Goal: Task Accomplishment & Management: Use online tool/utility

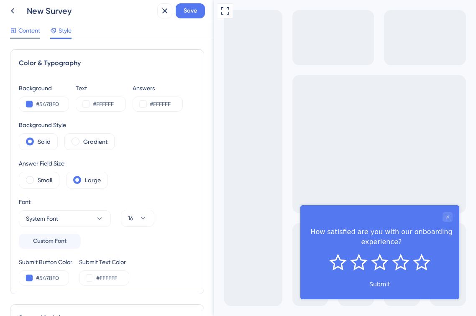
click at [27, 32] on span "Content" at bounding box center [29, 30] width 22 height 10
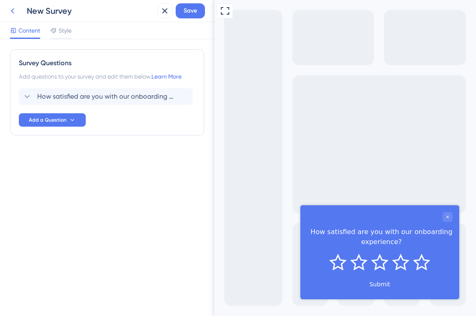
click at [12, 12] on icon at bounding box center [13, 11] width 10 height 10
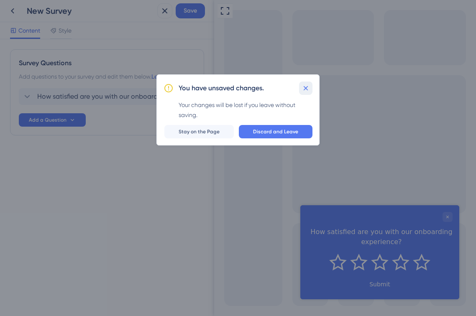
click at [304, 85] on icon at bounding box center [305, 88] width 8 height 8
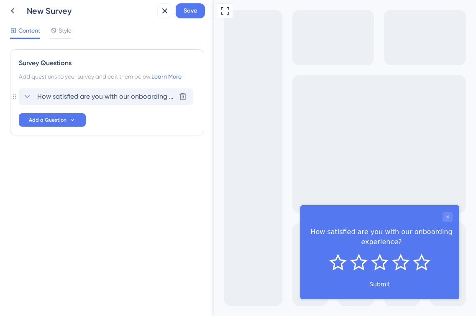
click at [137, 100] on span "How satisfied are you with our onboarding experience?" at bounding box center [106, 97] width 138 height 10
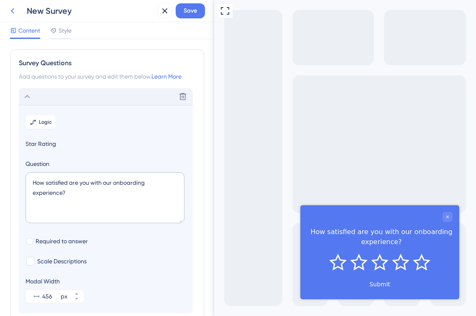
click at [14, 8] on icon at bounding box center [13, 11] width 10 height 10
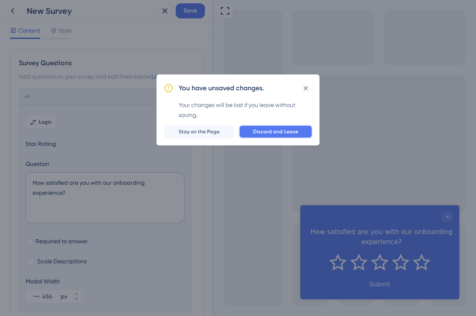
click at [262, 128] on button "Discard and Leave" at bounding box center [276, 131] width 74 height 13
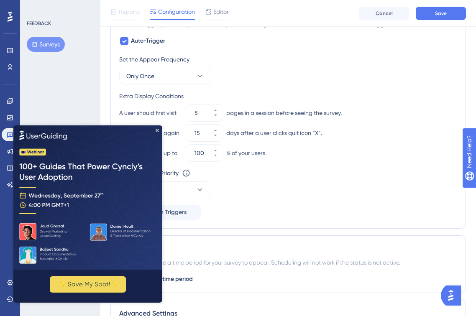
scroll to position [341, 0]
click at [250, 215] on div "Set the Appear Frequency Only Once Extra Display Conditions A user should first…" at bounding box center [288, 137] width 338 height 166
click at [157, 130] on icon "Close Preview" at bounding box center [156, 129] width 3 height 3
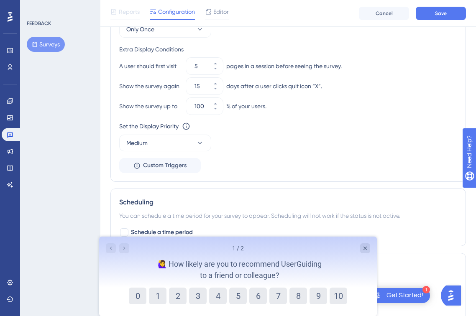
scroll to position [452, 0]
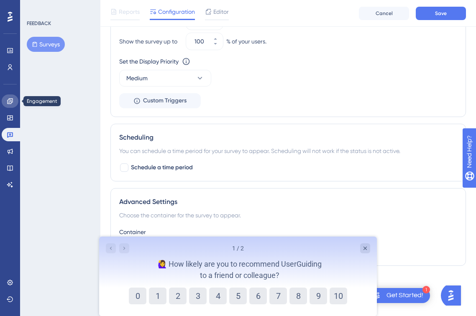
click at [10, 104] on icon at bounding box center [9, 100] width 5 height 5
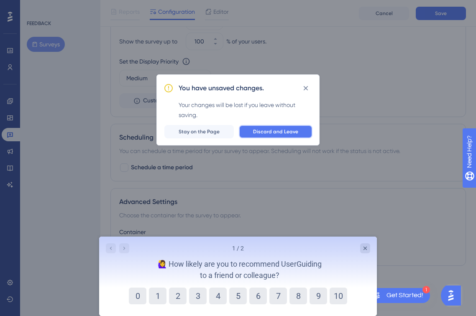
click at [265, 131] on span "Discard and Leave" at bounding box center [275, 131] width 45 height 7
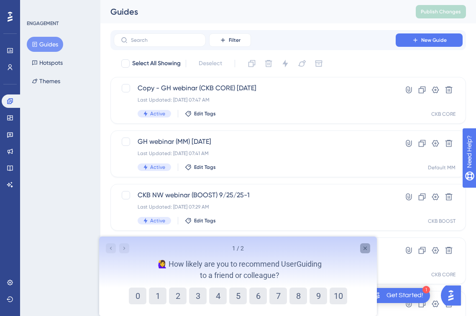
click at [365, 248] on icon "Close survey" at bounding box center [364, 248] width 3 height 3
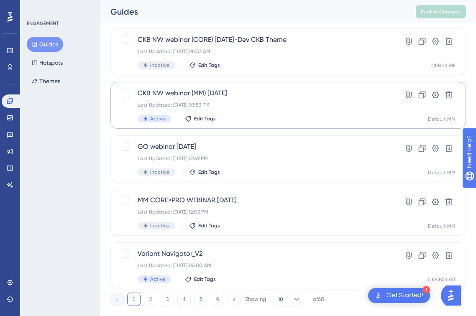
scroll to position [333, 0]
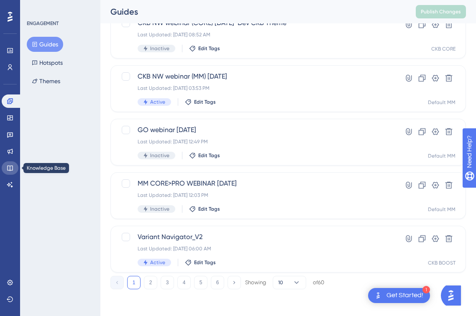
click at [9, 164] on link at bounding box center [10, 167] width 17 height 13
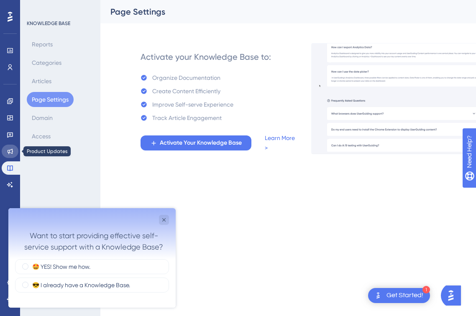
click at [12, 146] on link at bounding box center [10, 151] width 17 height 13
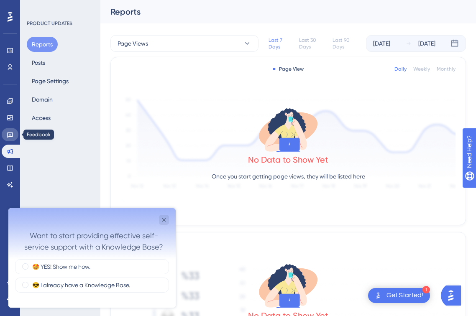
click at [11, 138] on link at bounding box center [10, 134] width 17 height 13
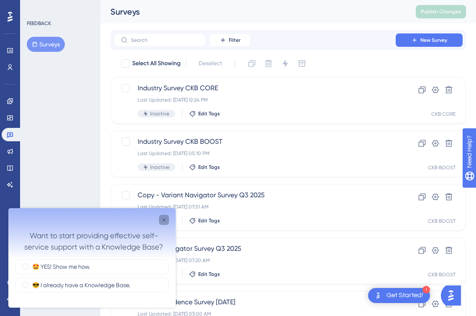
click at [168, 218] on div "Close survey" at bounding box center [164, 220] width 10 height 10
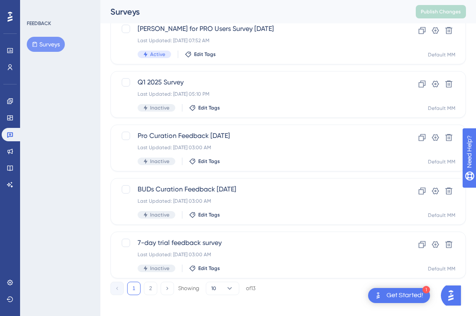
scroll to position [330, 0]
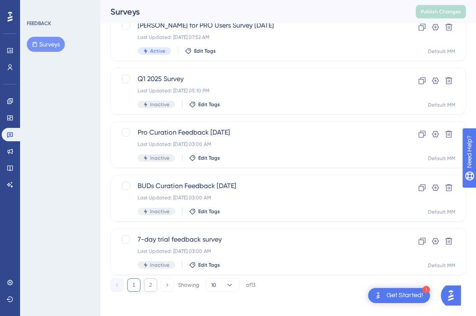
click at [148, 283] on button "2" at bounding box center [150, 284] width 13 height 13
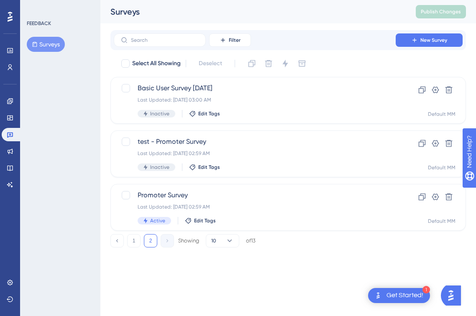
scroll to position [0, 0]
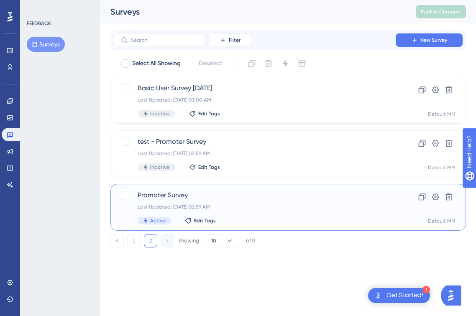
click at [163, 201] on div "Promoter Survey Last Updated: [DATE] 02:59 AM Active Edit Tags" at bounding box center [255, 207] width 234 height 34
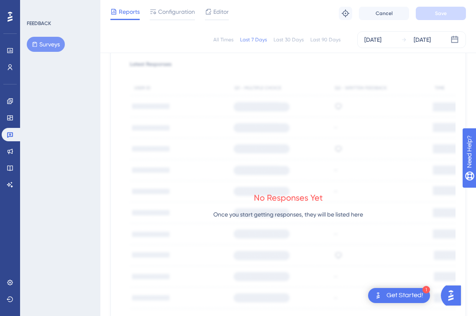
scroll to position [238, 0]
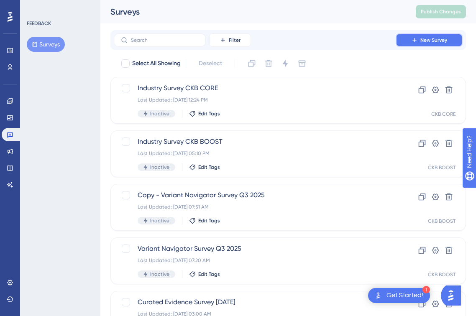
click at [422, 38] on span "New Survey" at bounding box center [433, 40] width 27 height 7
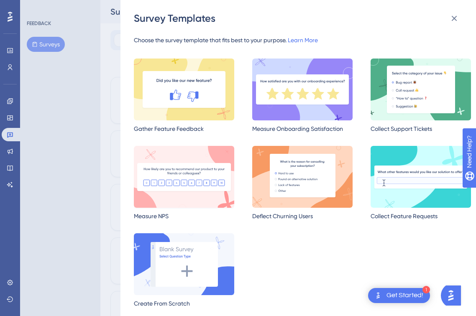
click at [189, 203] on img at bounding box center [184, 177] width 100 height 62
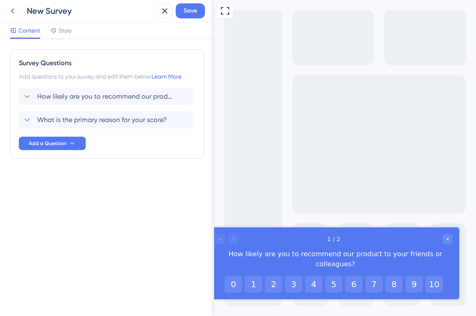
click at [13, 13] on icon at bounding box center [12, 10] width 3 height 5
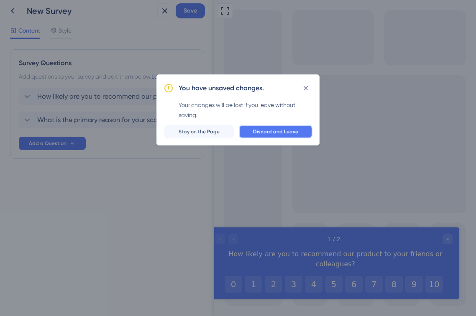
click at [269, 127] on button "Discard and Leave" at bounding box center [276, 131] width 74 height 13
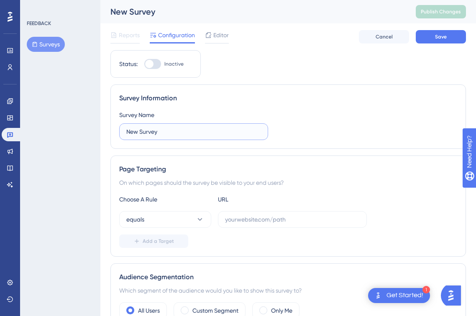
drag, startPoint x: 196, startPoint y: 136, endPoint x: 94, endPoint y: 128, distance: 102.3
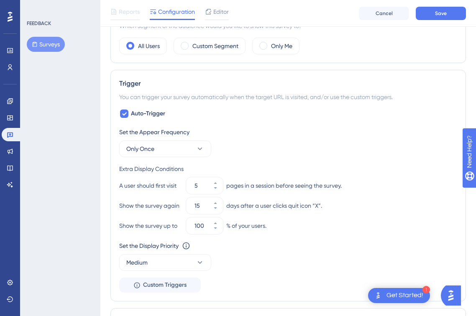
scroll to position [273, 0]
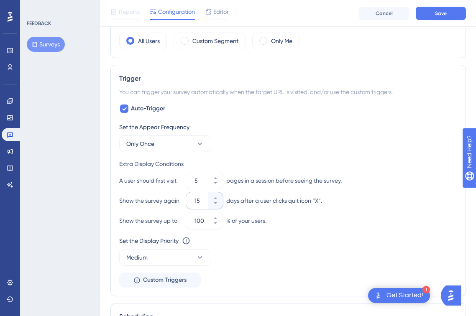
type input "CKB - NPS+"
click at [202, 200] on input "15" at bounding box center [200, 201] width 12 height 10
drag, startPoint x: 202, startPoint y: 200, endPoint x: 188, endPoint y: 200, distance: 14.2
click at [188, 200] on div "15" at bounding box center [197, 200] width 22 height 17
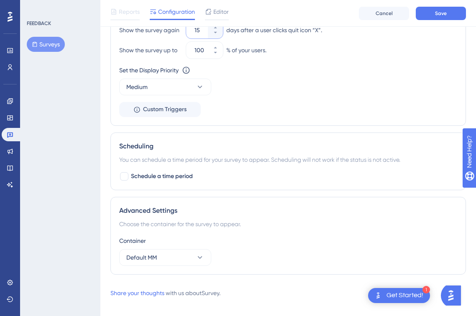
scroll to position [452, 0]
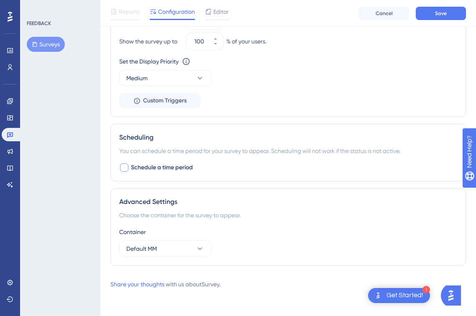
click at [122, 167] on div at bounding box center [124, 167] width 8 height 8
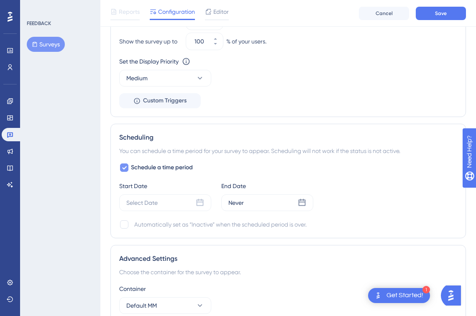
click at [122, 167] on icon at bounding box center [124, 167] width 5 height 7
checkbox input "false"
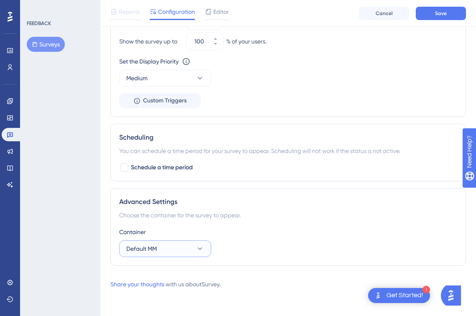
click at [191, 245] on button "Default MM" at bounding box center [165, 248] width 92 height 17
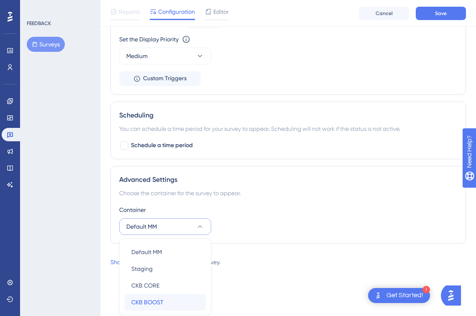
click at [162, 300] on span "CKB BOOST" at bounding box center [147, 302] width 32 height 10
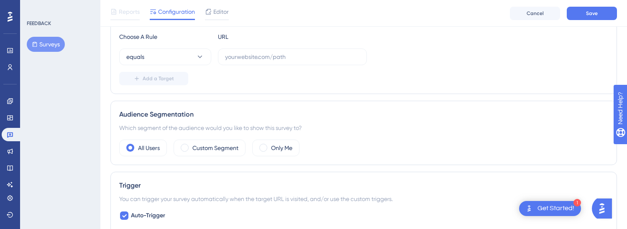
scroll to position [167, 0]
click at [182, 148] on span at bounding box center [185, 147] width 8 height 8
click at [191, 144] on input "radio" at bounding box center [191, 144] width 0 height 0
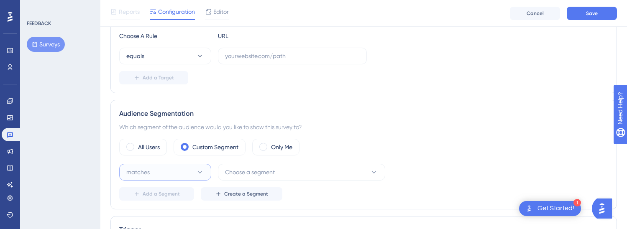
click at [196, 173] on icon at bounding box center [200, 172] width 8 height 8
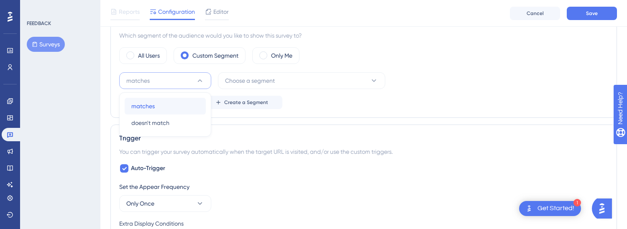
click at [181, 104] on div "matches matches" at bounding box center [165, 106] width 68 height 17
click at [237, 79] on span "Choose a segment" at bounding box center [250, 81] width 50 height 10
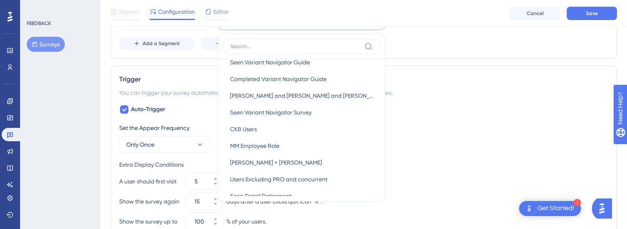
scroll to position [196, 0]
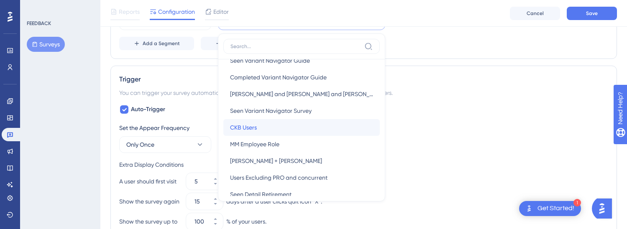
click at [254, 129] on span "CKB Users" at bounding box center [243, 127] width 27 height 10
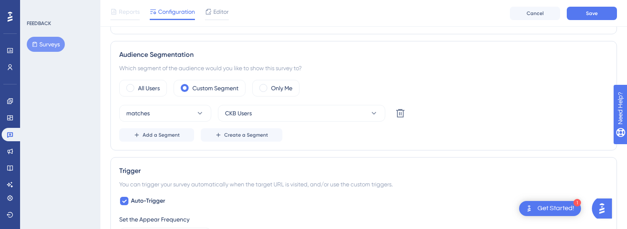
scroll to position [218, 0]
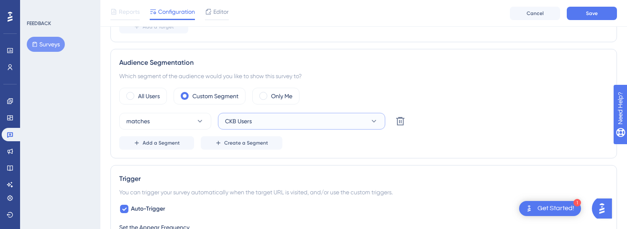
click at [349, 123] on button "CKB Users" at bounding box center [301, 121] width 167 height 17
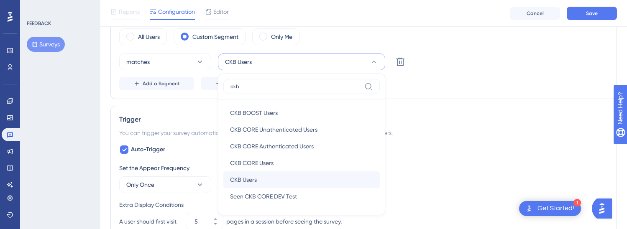
scroll to position [278, 0]
type input "ckb"
click at [177, 99] on div "Status: Inactive Survey Information Survey Name CKB - NPS+ Page Targeting On wh…" at bounding box center [363, 134] width 506 height 716
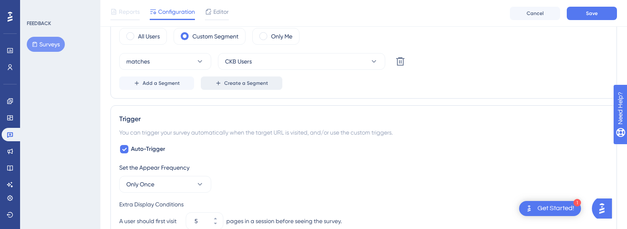
click at [222, 84] on button "Create a Segment" at bounding box center [242, 82] width 82 height 13
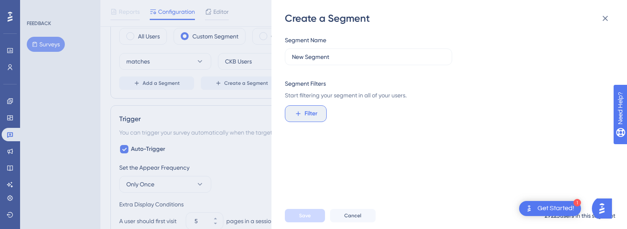
click at [305, 111] on span "Filter" at bounding box center [310, 114] width 13 height 10
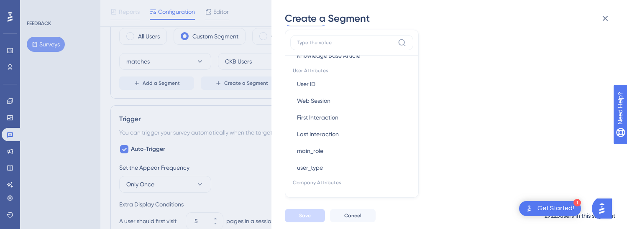
scroll to position [371, 0]
click at [308, 88] on span "User ID" at bounding box center [306, 84] width 18 height 10
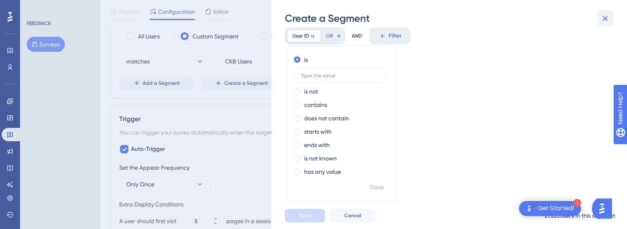
click at [475, 17] on icon at bounding box center [605, 18] width 10 height 10
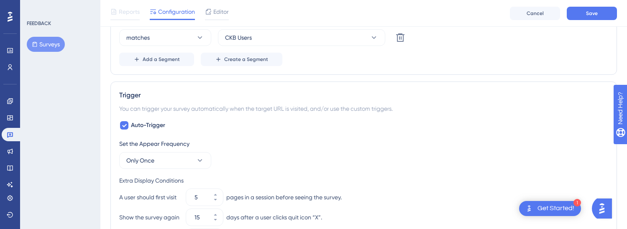
scroll to position [346, 0]
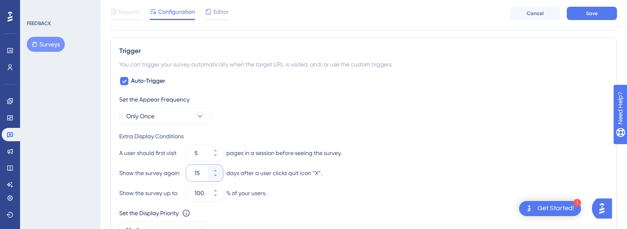
click at [202, 173] on input "15" at bounding box center [200, 173] width 12 height 10
drag, startPoint x: 202, startPoint y: 173, endPoint x: 185, endPoint y: 173, distance: 16.7
click at [185, 173] on div "Show the survey again 15 days after a user clicks quit icon “X”." at bounding box center [363, 173] width 489 height 17
click at [246, 133] on div "Extra Display Conditions" at bounding box center [363, 136] width 489 height 10
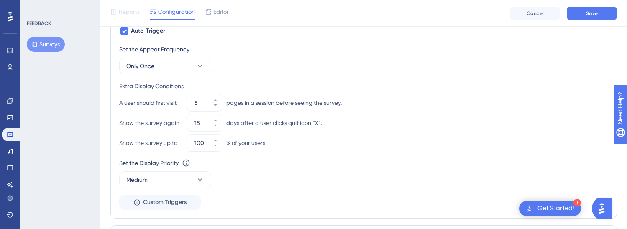
scroll to position [397, 0]
click at [194, 174] on button "Medium" at bounding box center [165, 179] width 92 height 17
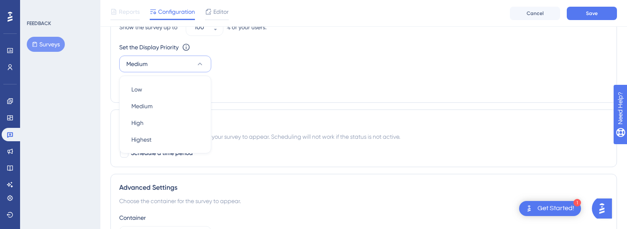
click at [268, 61] on div "Set the Display Priority This option will set the display priority between auto…" at bounding box center [363, 57] width 489 height 30
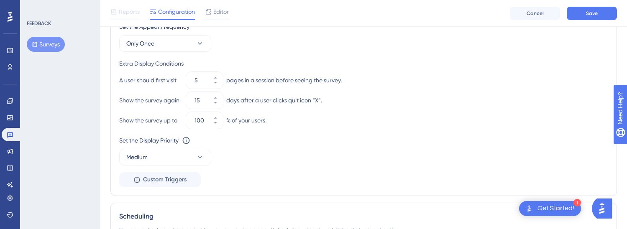
scroll to position [413, 0]
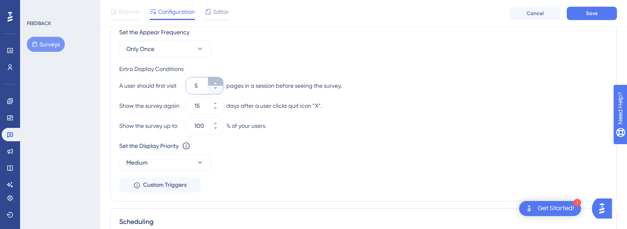
click at [217, 84] on icon at bounding box center [215, 83] width 5 height 5
click at [217, 87] on icon at bounding box center [215, 88] width 5 height 5
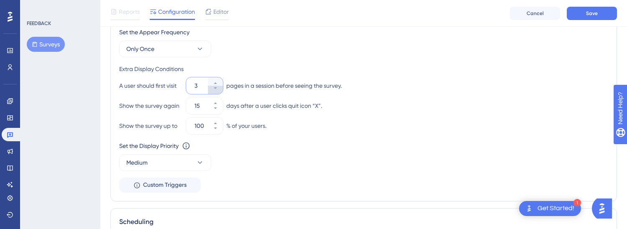
type input "2"
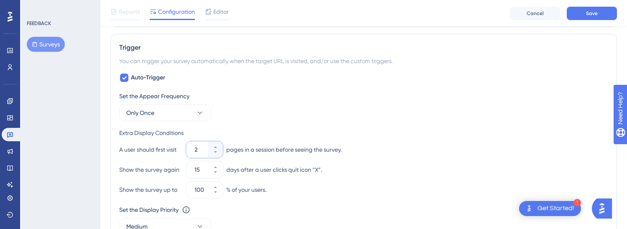
scroll to position [349, 0]
click at [201, 111] on icon at bounding box center [200, 113] width 8 height 8
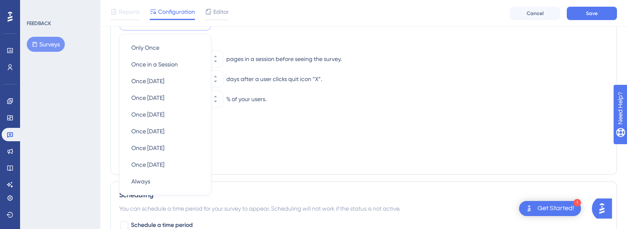
scroll to position [455, 0]
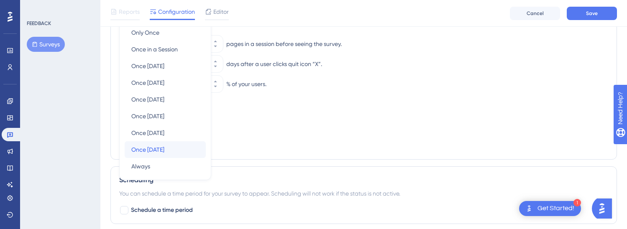
click at [180, 148] on div "Once [DATE] Once [DATE]" at bounding box center [165, 149] width 68 height 17
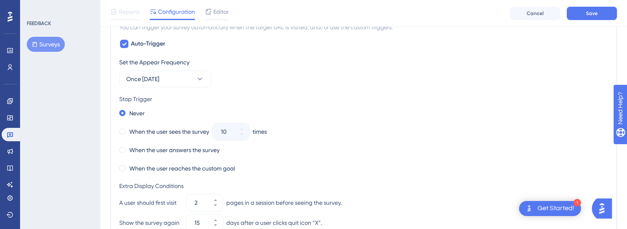
scroll to position [394, 0]
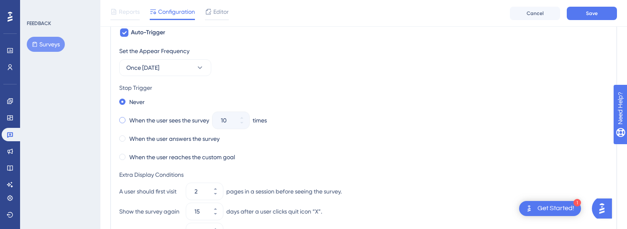
click at [120, 120] on span at bounding box center [122, 120] width 6 height 6
click at [128, 118] on input "radio" at bounding box center [128, 118] width 0 height 0
click at [242, 122] on icon at bounding box center [241, 122] width 5 height 5
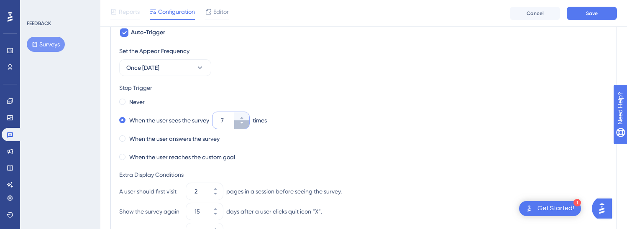
click at [242, 122] on icon at bounding box center [241, 122] width 5 height 5
type input "3"
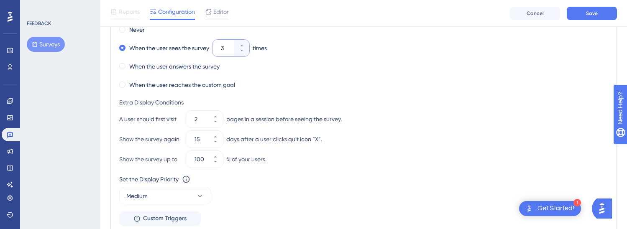
scroll to position [470, 0]
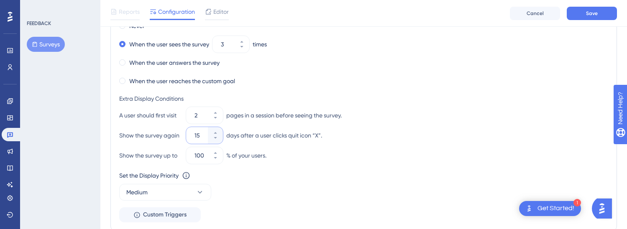
drag, startPoint x: 202, startPoint y: 136, endPoint x: 194, endPoint y: 137, distance: 8.4
click at [194, 137] on div "15" at bounding box center [197, 135] width 22 height 17
drag, startPoint x: 204, startPoint y: 135, endPoint x: 184, endPoint y: 135, distance: 19.2
click at [184, 135] on div "Show the survey again 10 days after a user clicks quit icon “X”." at bounding box center [363, 135] width 489 height 17
type input "30"
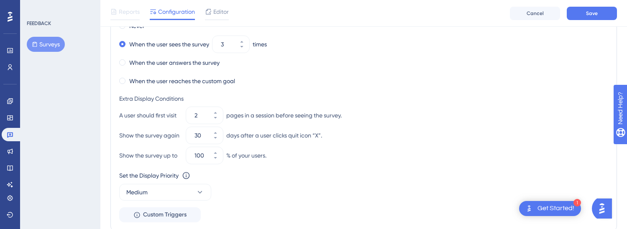
click at [303, 165] on div "Set the Appear Frequency Once [DATE] Stop Trigger Never When the user sees the …" at bounding box center [363, 96] width 489 height 252
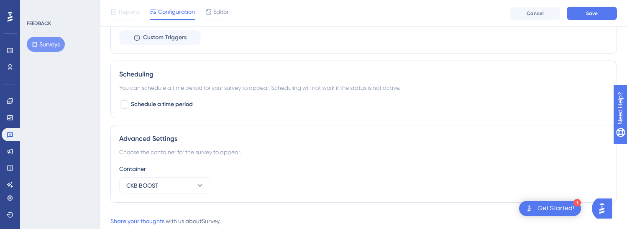
scroll to position [669, 0]
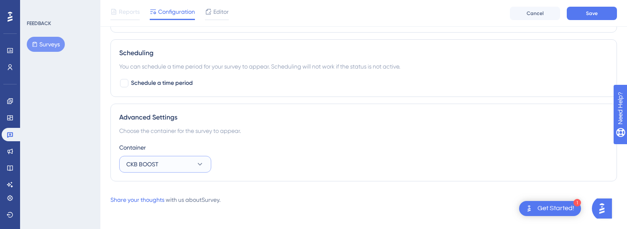
click at [203, 163] on icon at bounding box center [200, 164] width 8 height 8
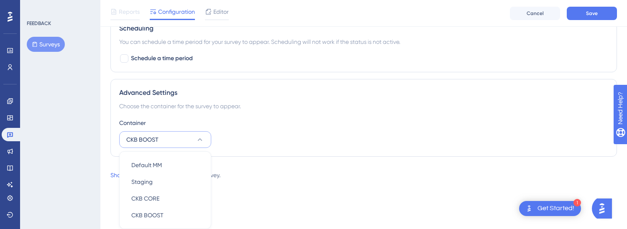
click at [251, 134] on div "Container CKB BOOST Default MM Default MM Staging Staging CKB CORE CKB CORE CKB…" at bounding box center [363, 133] width 489 height 30
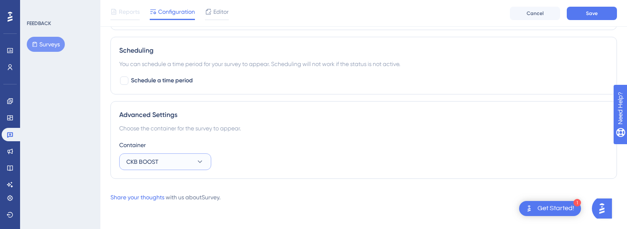
click at [199, 164] on icon at bounding box center [200, 162] width 8 height 8
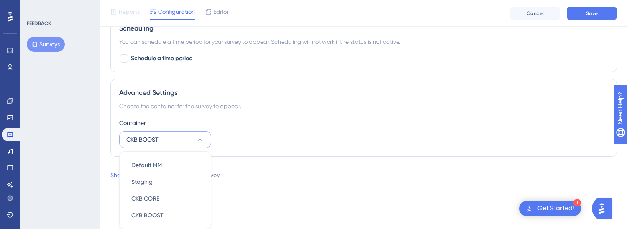
click at [268, 135] on div "Container CKB BOOST Default MM Default MM Staging Staging CKB CORE CKB CORE CKB…" at bounding box center [363, 133] width 489 height 30
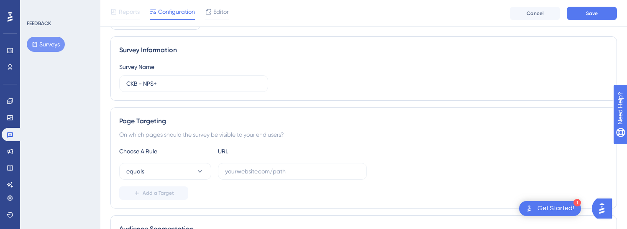
scroll to position [49, 0]
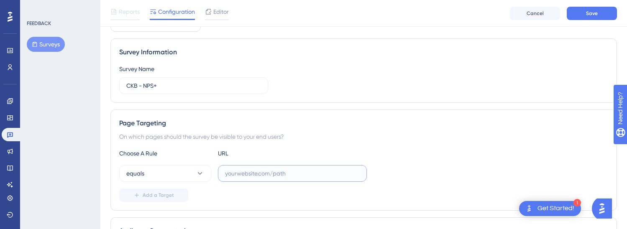
click at [259, 174] on input "text" at bounding box center [292, 173] width 135 height 9
paste input "[URL][DOMAIN_NAME]"
type input "[URL][DOMAIN_NAME]"
click at [187, 176] on button "equals" at bounding box center [165, 173] width 92 height 17
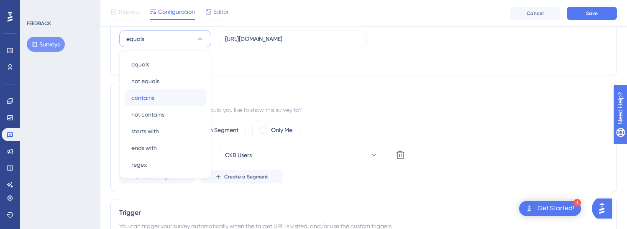
click at [163, 99] on div "contains contains" at bounding box center [165, 97] width 68 height 17
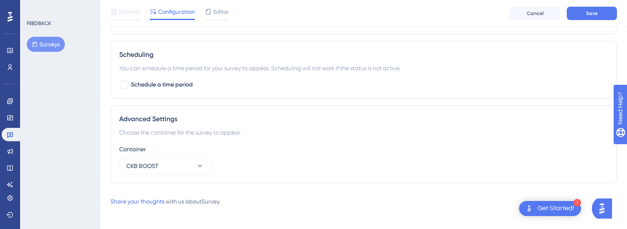
scroll to position [671, 0]
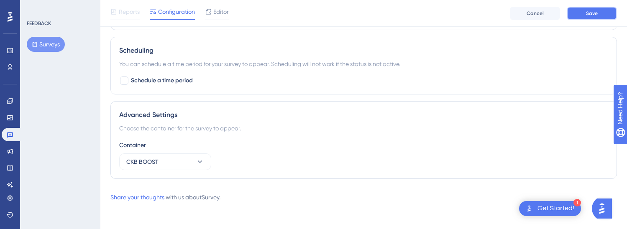
click at [475, 14] on button "Save" at bounding box center [591, 13] width 50 height 13
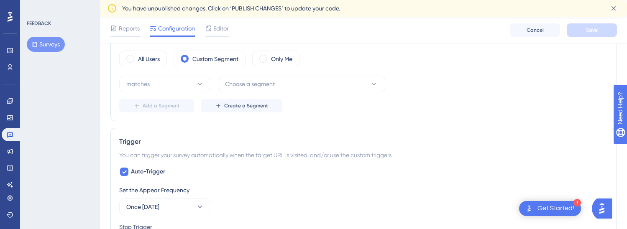
scroll to position [271, 0]
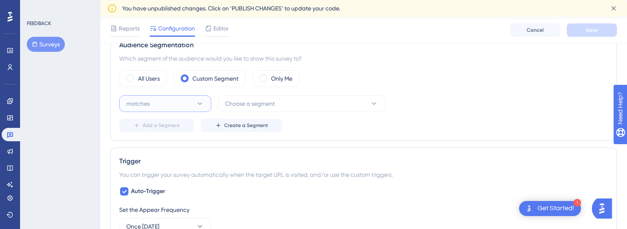
click at [206, 102] on button "matches" at bounding box center [165, 103] width 92 height 17
click at [189, 122] on div "matches matches" at bounding box center [165, 129] width 68 height 17
click at [242, 100] on span "Choose a segment" at bounding box center [250, 104] width 50 height 10
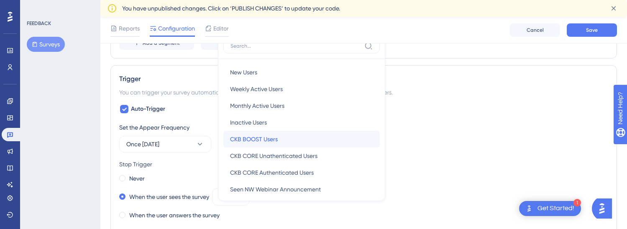
click at [256, 135] on span "CKB BOOST Users" at bounding box center [254, 139] width 48 height 10
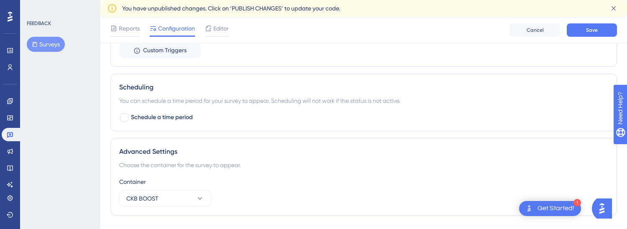
scroll to position [707, 0]
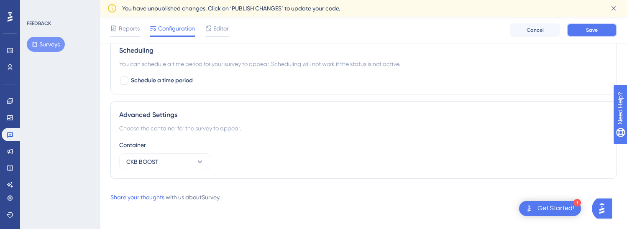
click at [475, 33] on button "Save" at bounding box center [591, 29] width 50 height 13
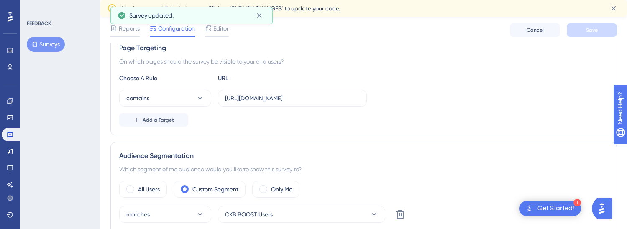
scroll to position [144, 0]
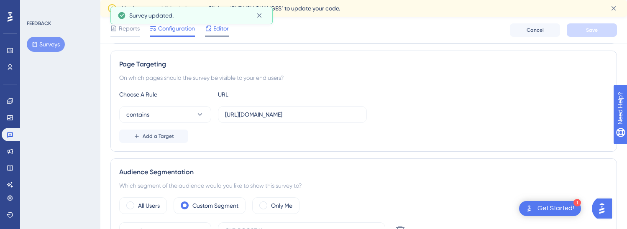
click at [217, 31] on span "Editor" at bounding box center [220, 28] width 15 height 10
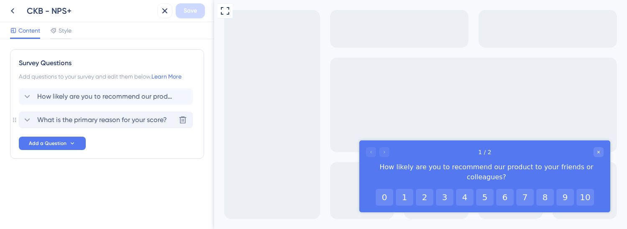
click at [130, 123] on span "What is the primary reason for your score?" at bounding box center [102, 120] width 130 height 10
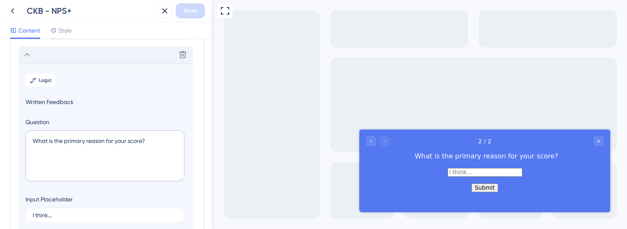
scroll to position [72, 0]
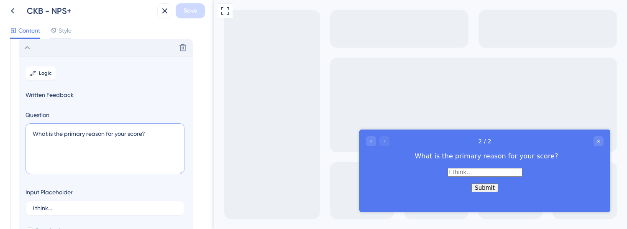
drag, startPoint x: 153, startPoint y: 138, endPoint x: 72, endPoint y: 121, distance: 83.2
click at [72, 121] on div "Question What is the primary reason for your score?" at bounding box center [105, 143] width 161 height 67
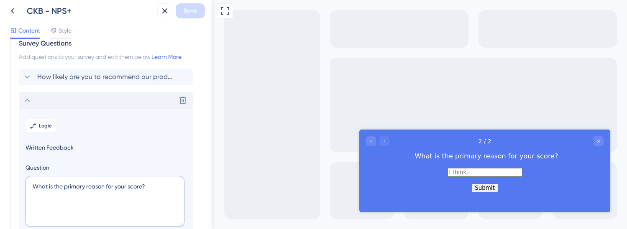
scroll to position [0, 0]
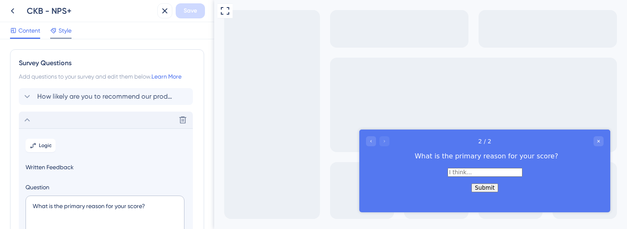
click at [66, 33] on span "Style" at bounding box center [65, 30] width 13 height 10
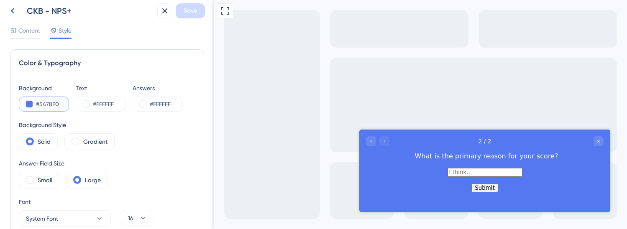
click at [56, 103] on input "#5478F0" at bounding box center [53, 104] width 34 height 10
drag, startPoint x: 61, startPoint y: 103, endPoint x: 41, endPoint y: 103, distance: 19.2
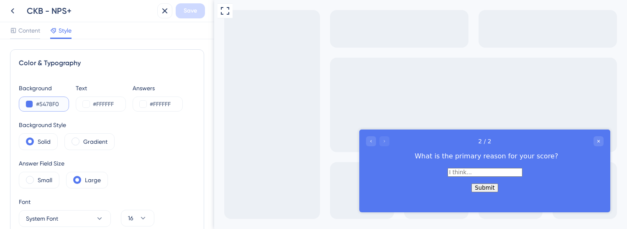
click at [41, 103] on input "#5478F0" at bounding box center [53, 104] width 34 height 10
paste input "009FE3"
type input "#009FE3"
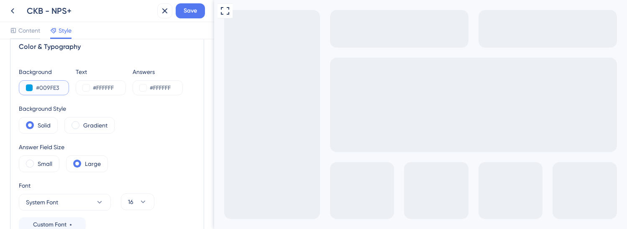
scroll to position [27, 0]
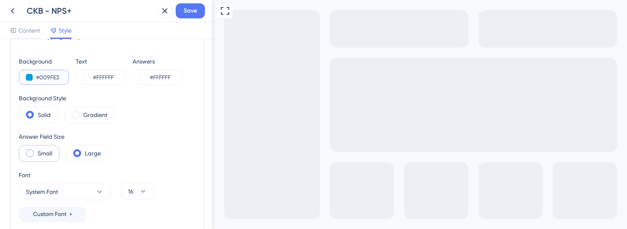
type input "#009FE3"
click at [49, 152] on label "Small" at bounding box center [45, 153] width 15 height 10
click at [85, 153] on label "Large" at bounding box center [93, 153] width 16 height 10
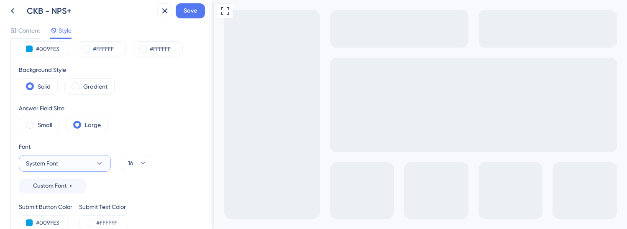
click at [101, 163] on icon at bounding box center [99, 163] width 8 height 8
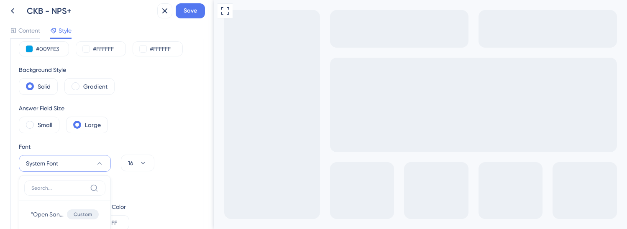
scroll to position [180, 0]
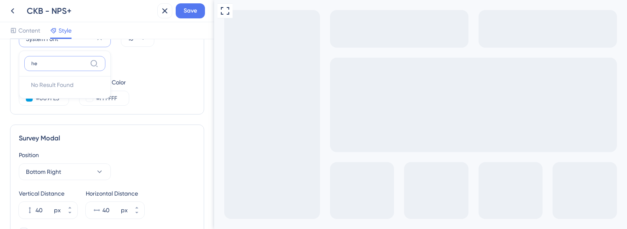
type input "h"
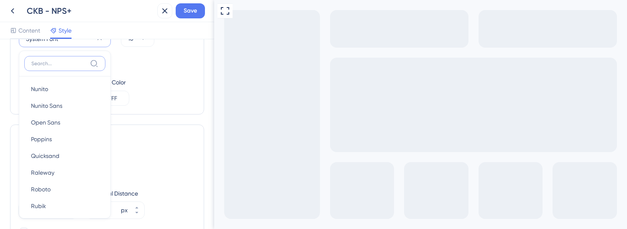
scroll to position [141, 0]
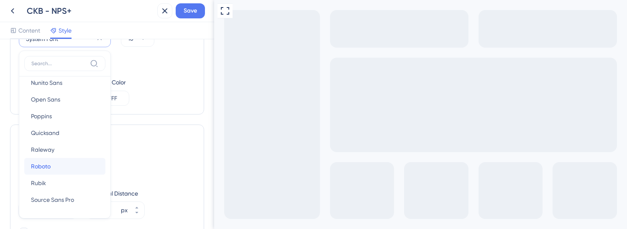
click at [47, 158] on button "Roboto Roboto" at bounding box center [64, 166] width 81 height 17
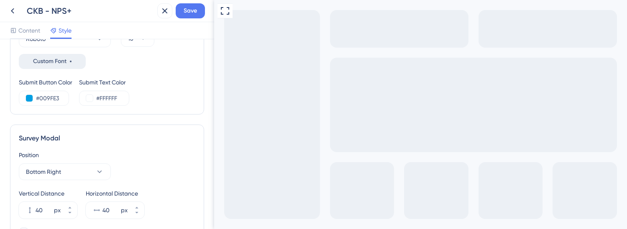
click at [66, 60] on span "Custom Font" at bounding box center [49, 61] width 33 height 10
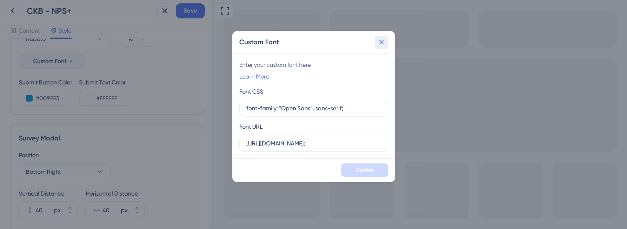
click at [382, 44] on icon at bounding box center [381, 42] width 8 height 8
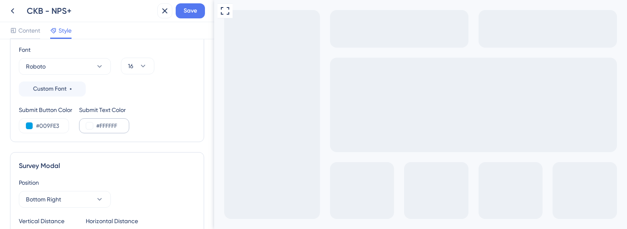
scroll to position [150, 0]
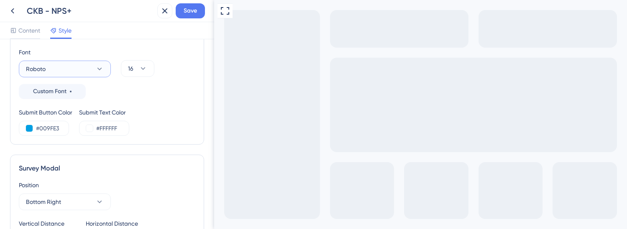
click at [93, 67] on button "Roboto" at bounding box center [65, 69] width 92 height 17
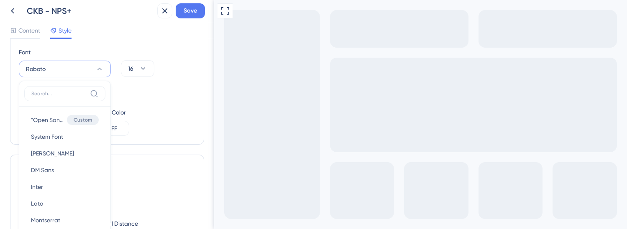
scroll to position [178, 0]
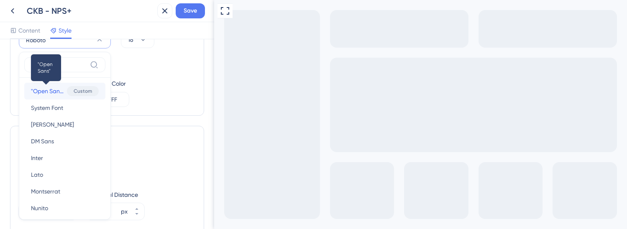
click at [53, 91] on span ""Open Sans"" at bounding box center [47, 91] width 33 height 10
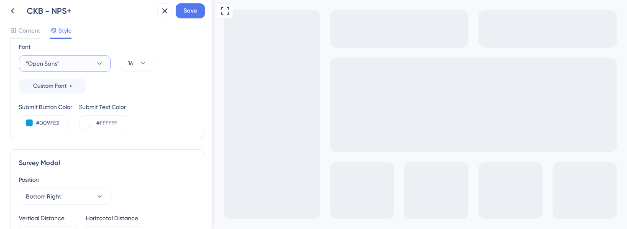
click at [96, 65] on icon at bounding box center [99, 63] width 8 height 8
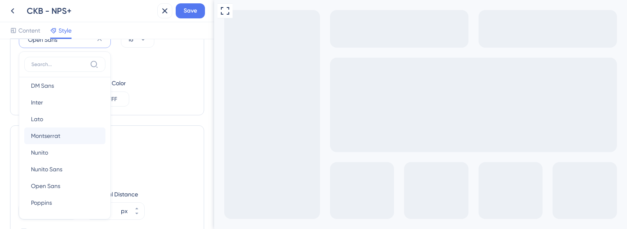
scroll to position [141, 0]
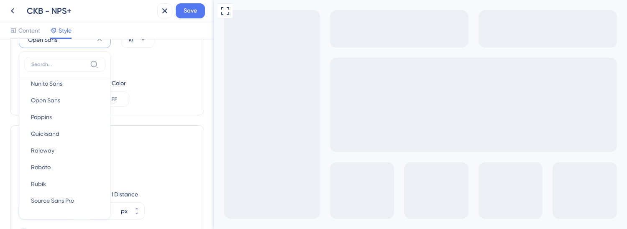
click at [163, 101] on div "Submit Button Color #009FE3 Submit Text Color #FFFFFF" at bounding box center [107, 92] width 176 height 28
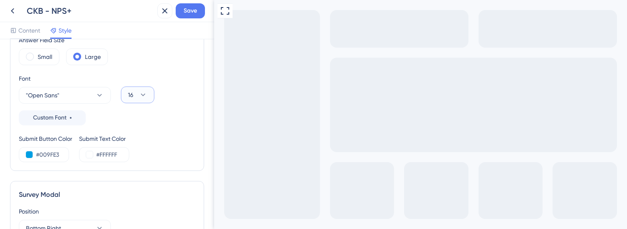
click at [145, 95] on icon at bounding box center [143, 95] width 8 height 8
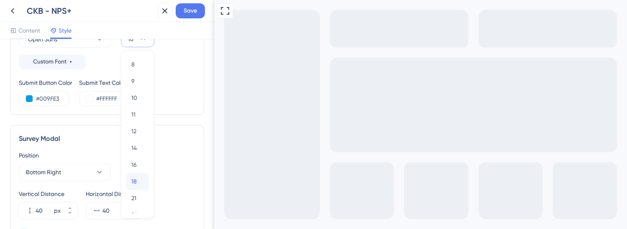
click at [136, 174] on div "18 18" at bounding box center [137, 181] width 13 height 17
click at [146, 135] on div "Survey Modal" at bounding box center [107, 139] width 176 height 10
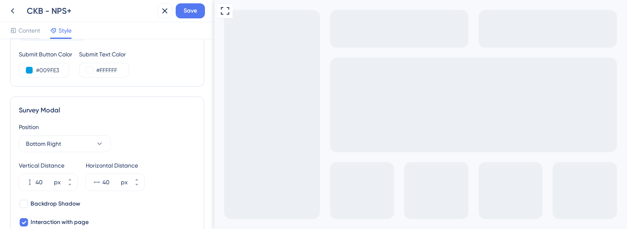
scroll to position [226, 0]
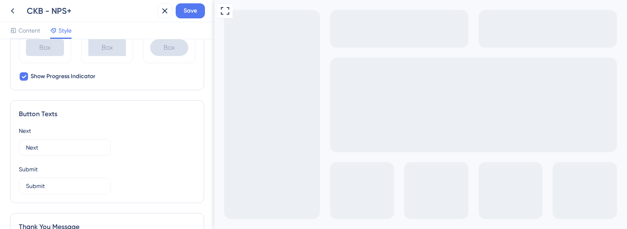
scroll to position [443, 0]
click at [23, 76] on icon at bounding box center [23, 75] width 5 height 7
click at [23, 76] on div at bounding box center [24, 75] width 8 height 8
checkbox input "true"
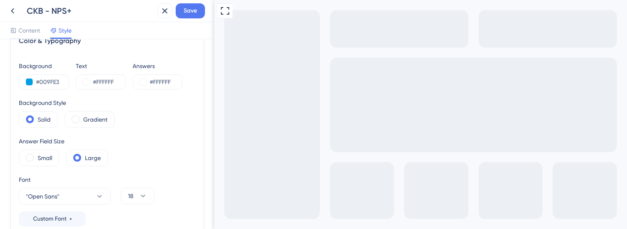
scroll to position [0, 0]
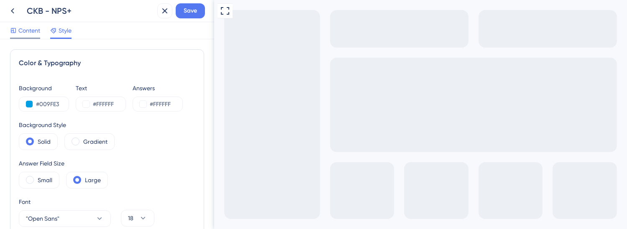
click at [31, 30] on span "Content" at bounding box center [29, 30] width 22 height 10
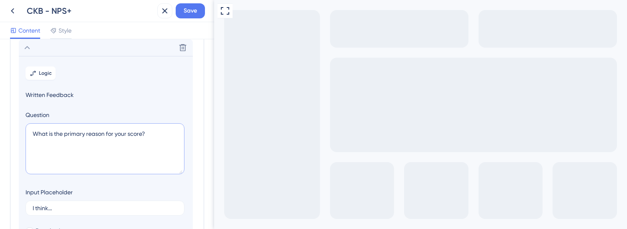
drag, startPoint x: 148, startPoint y: 133, endPoint x: 23, endPoint y: 127, distance: 125.1
click at [23, 127] on section "Logic Written Feedback Question What is the primary reason for your score? Inpu…" at bounding box center [106, 179] width 174 height 247
drag, startPoint x: 110, startPoint y: 140, endPoint x: 22, endPoint y: 119, distance: 90.6
click at [22, 119] on section "Logic Written Feedback Question What is one Input Placeholder I think... Requir…" at bounding box center [106, 179] width 174 height 247
paste textarea "’s the most important thing we could do to improve your experience with the pro…"
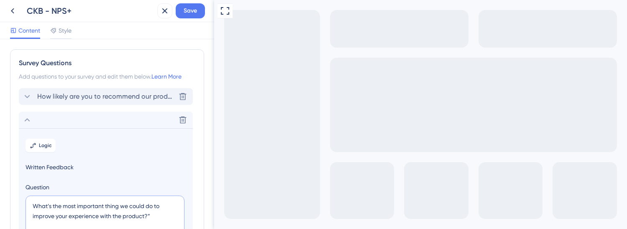
type textarea "What’s the most important thing we could do to improve your experience with the…"
click at [55, 92] on span "How likely are you to recommend our product to your friends or colleagues?" at bounding box center [106, 97] width 138 height 10
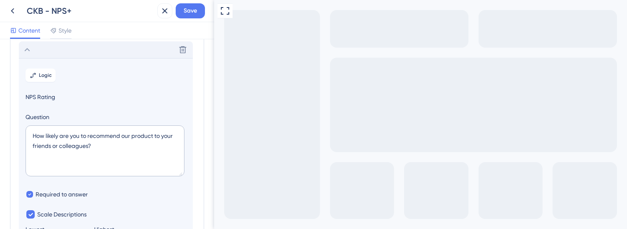
scroll to position [49, 0]
drag, startPoint x: 51, startPoint y: 123, endPoint x: 4, endPoint y: 107, distance: 50.0
click at [4, 107] on div "Survey Questions Add questions to your survey and edit them below. Learn More D…" at bounding box center [107, 134] width 214 height 190
paste textarea "On a scale of 0 to 10, how likely are you to recommend our product to a friend …"
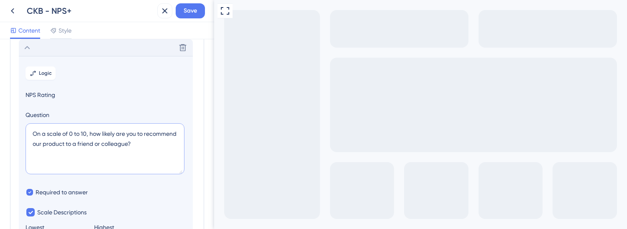
drag, startPoint x: 94, startPoint y: 135, endPoint x: 31, endPoint y: 130, distance: 63.7
click at [31, 130] on textarea "On a scale of 0 to 10, how likely are you to recommend our product to a friend …" at bounding box center [104, 148] width 159 height 51
type textarea "How likely are you to recommend our product to a friend or colleague?"
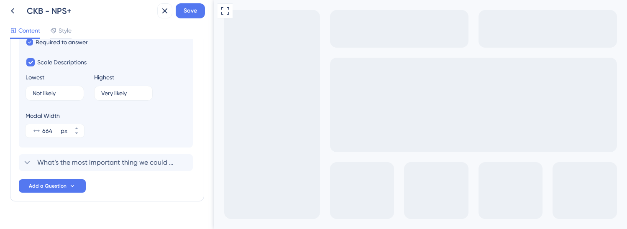
scroll to position [201, 0]
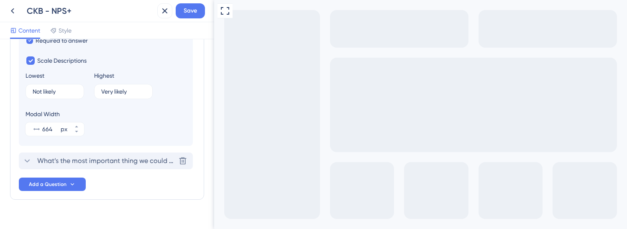
click at [46, 166] on span "What’s the most important thing we could do to improve your experience with the…" at bounding box center [106, 161] width 138 height 10
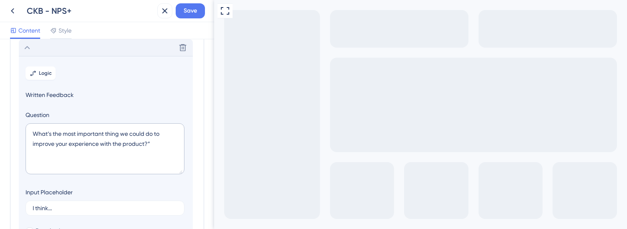
scroll to position [109, 0]
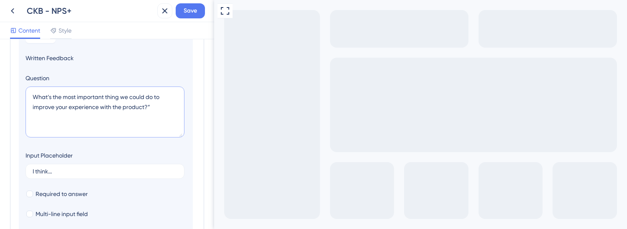
click at [157, 107] on textarea "What’s the most important thing we could do to improve your experience with the…" at bounding box center [104, 112] width 159 height 51
type textarea "What’s the most important thing we could do to improve your experience with the…"
drag, startPoint x: 57, startPoint y: 171, endPoint x: 4, endPoint y: 163, distance: 53.3
click at [4, 163] on div "Survey Questions Add questions to your survey and edit them below. Learn More H…" at bounding box center [107, 134] width 214 height 190
click at [170, 203] on section "Logic Written Feedback Question What’s the most important thing we could do to …" at bounding box center [106, 142] width 174 height 247
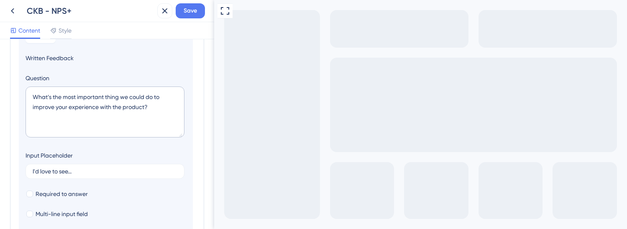
drag, startPoint x: 89, startPoint y: 176, endPoint x: 18, endPoint y: 164, distance: 71.5
click at [18, 164] on div "Survey Questions Add questions to your survey and edit them below. Learn More H…" at bounding box center [107, 118] width 194 height 356
drag, startPoint x: 76, startPoint y: 172, endPoint x: 13, endPoint y: 163, distance: 63.4
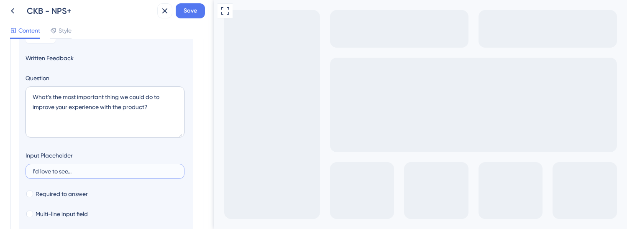
click at [13, 163] on div "Survey Questions Add questions to your survey and edit them below. Learn More H…" at bounding box center [107, 118] width 194 height 356
paste input "Tell us how we can improve"
type input "Tell us how we can improve"
drag, startPoint x: 145, startPoint y: 109, endPoint x: 112, endPoint y: 108, distance: 33.4
click at [112, 108] on textarea "What’s the most important thing we could do to improve your experience with the…" at bounding box center [104, 112] width 159 height 51
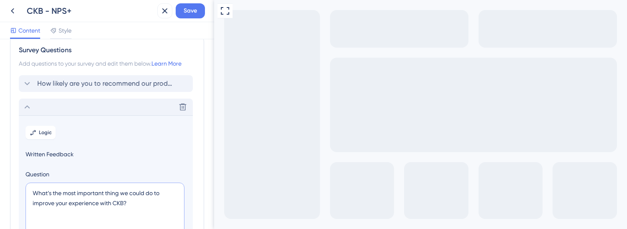
scroll to position [0, 0]
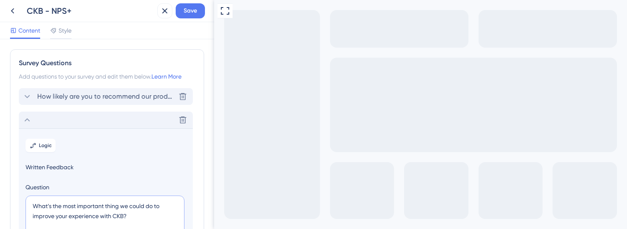
type textarea "What’s the most important thing we could do to improve your experience with CKB?"
click at [148, 99] on span "How likely are you to recommend our product to a friend or colleague?" at bounding box center [106, 97] width 138 height 10
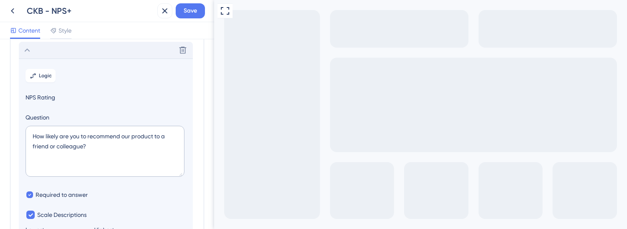
scroll to position [49, 0]
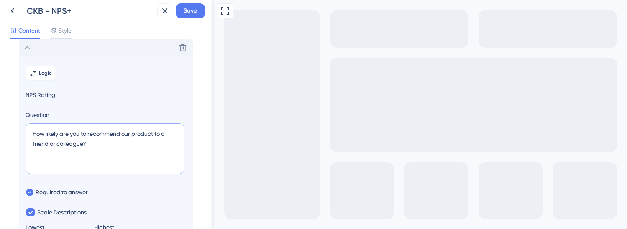
drag, startPoint x: 155, startPoint y: 135, endPoint x: 124, endPoint y: 135, distance: 30.5
click at [124, 135] on textarea "How likely are you to recommend our product to a friend or colleague?" at bounding box center [104, 148] width 159 height 51
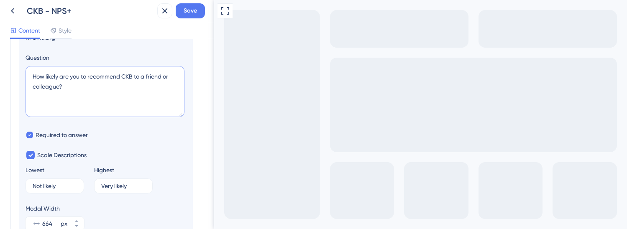
scroll to position [104, 0]
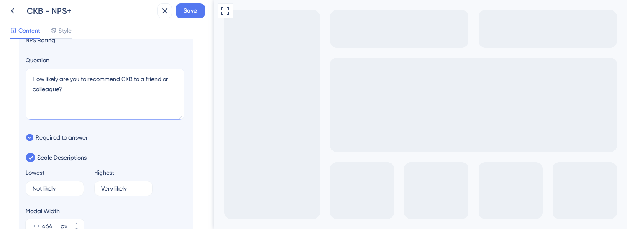
drag, startPoint x: 163, startPoint y: 79, endPoint x: 142, endPoint y: 79, distance: 20.5
click at [142, 79] on textarea "How likely are you to recommend CKB to a friend or colleague?" at bounding box center [104, 94] width 159 height 51
drag, startPoint x: 155, startPoint y: 81, endPoint x: 143, endPoint y: 81, distance: 12.1
click at [143, 81] on textarea "How likely are you to recommend CKB to a friend or colleague?" at bounding box center [104, 94] width 159 height 51
drag, startPoint x: 181, startPoint y: 80, endPoint x: 28, endPoint y: 63, distance: 153.5
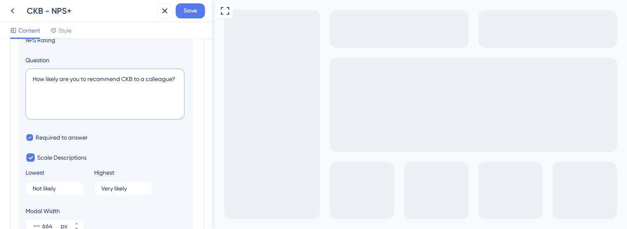
click at [28, 63] on div "Question How likely are you to recommend CKB to a colleague?" at bounding box center [105, 88] width 161 height 67
click at [151, 79] on textarea "How likely are you to recommend CKB to a colleague?" at bounding box center [104, 94] width 159 height 51
drag, startPoint x: 176, startPoint y: 79, endPoint x: 135, endPoint y: 80, distance: 41.8
click at [135, 80] on textarea "How likely are you to recommend CKB to a colleague?" at bounding box center [104, 94] width 159 height 51
paste textarea "peer in your industry"
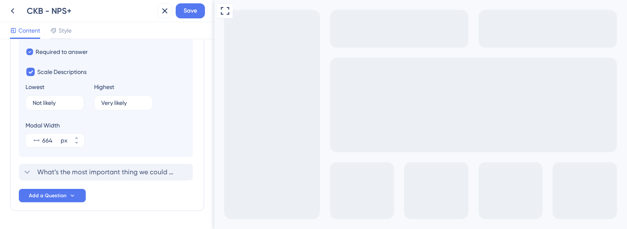
scroll to position [215, 0]
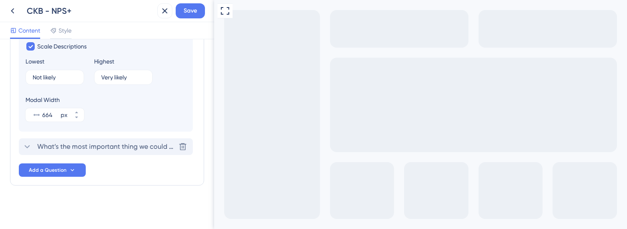
type textarea "How likely are you to recommend CKB to a peer in your industry?"
click at [96, 147] on span "What’s the most important thing we could do to improve your experience with CKB?" at bounding box center [106, 147] width 138 height 10
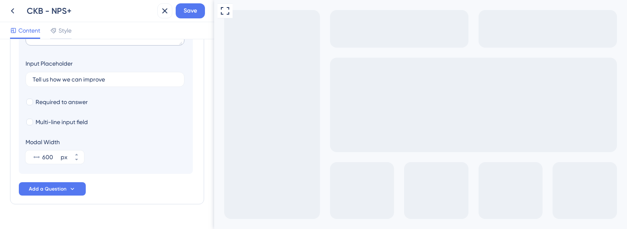
scroll to position [208, 0]
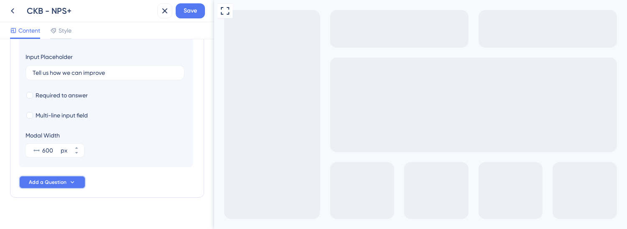
click at [64, 178] on button "Add a Question" at bounding box center [52, 182] width 67 height 13
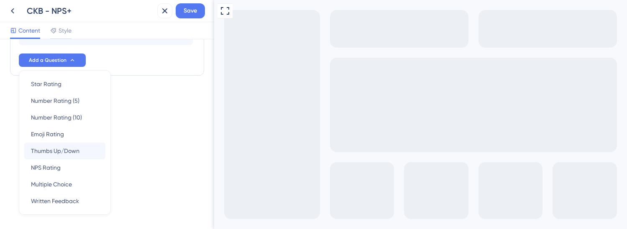
scroll to position [349, 0]
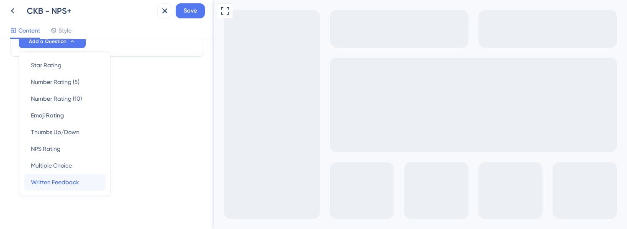
click at [53, 177] on div "Written Feedback Written Feedback" at bounding box center [65, 182] width 68 height 17
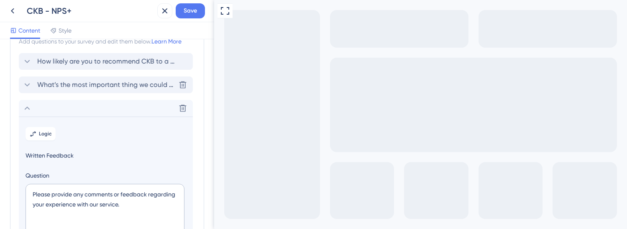
scroll to position [0, 0]
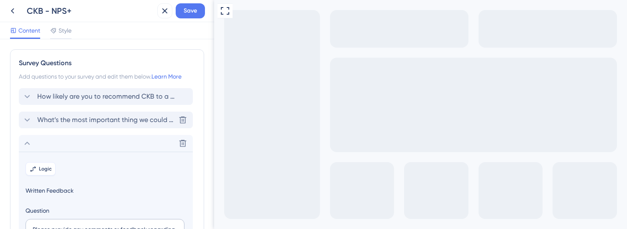
click at [41, 169] on span "Logic" at bounding box center [45, 169] width 13 height 7
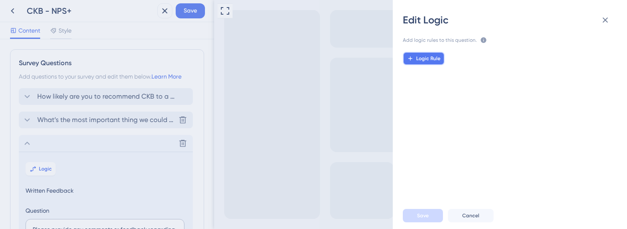
click at [428, 61] on span "Logic Rule" at bounding box center [428, 58] width 24 height 7
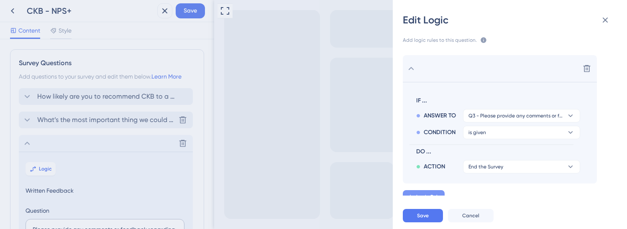
scroll to position [8, 0]
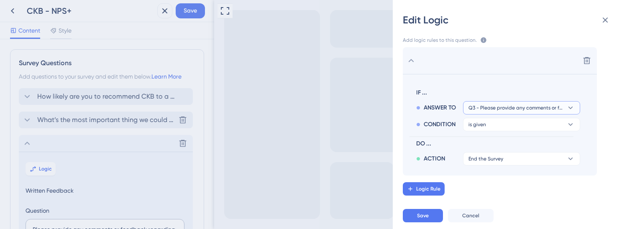
click at [475, 104] on span "Q3 - Please provide any comments or feedback regarding your experience with our…" at bounding box center [515, 107] width 94 height 7
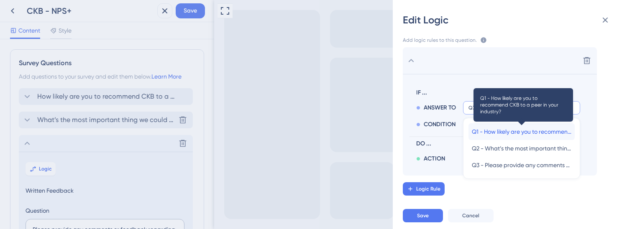
click at [475, 130] on span "Q1 - How likely are you to recommend CKB to a peer in your industry?" at bounding box center [520, 132] width 99 height 10
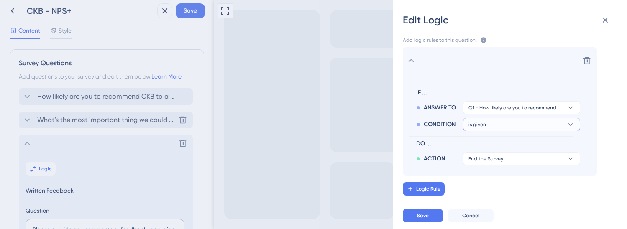
click at [475, 126] on button "is given" at bounding box center [521, 124] width 117 height 13
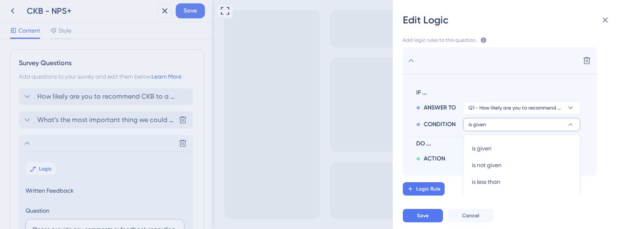
scroll to position [64, 0]
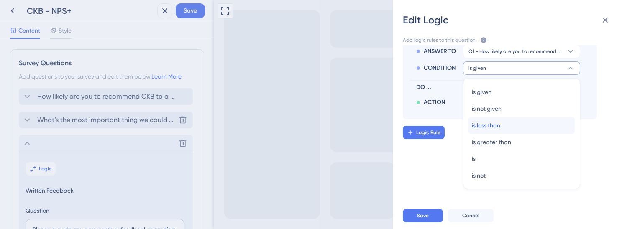
click at [475, 126] on span "is less than" at bounding box center [485, 125] width 28 height 10
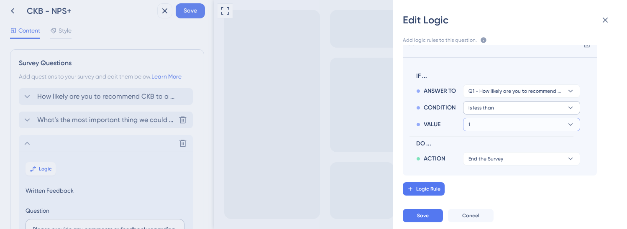
click at [475, 126] on button "1" at bounding box center [521, 124] width 117 height 13
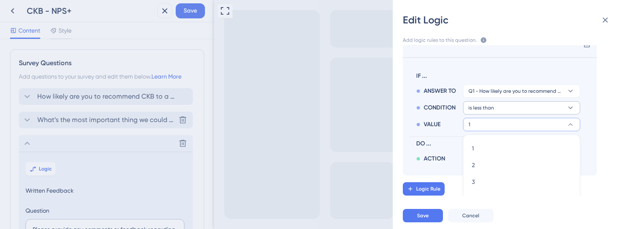
scroll to position [123, 0]
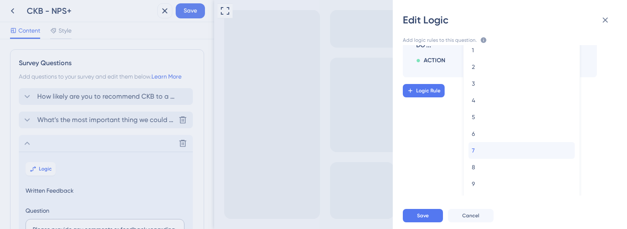
click at [475, 147] on div "7 7" at bounding box center [520, 150] width 99 height 17
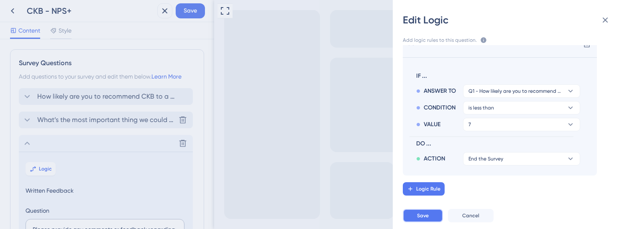
click at [426, 215] on span "Save" at bounding box center [423, 215] width 12 height 7
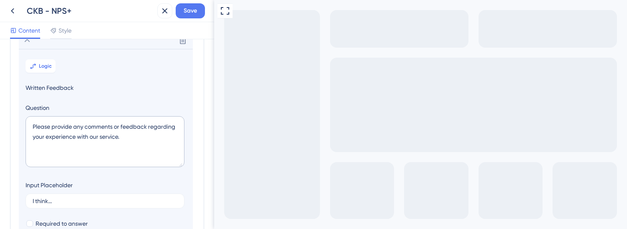
scroll to position [104, 0]
drag, startPoint x: 127, startPoint y: 140, endPoint x: 28, endPoint y: 122, distance: 101.2
click at [28, 122] on textarea "Please provide any comments or feedback regarding your experience with our serv…" at bounding box center [104, 140] width 159 height 51
type textarea "W"
type textarea "Can we contact you about your response?"
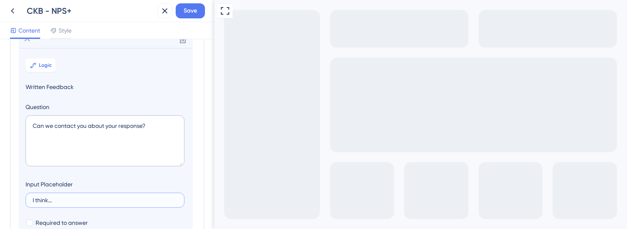
click at [4, 189] on div "Survey Questions Add questions to your survey and edit them below. Learn More H…" at bounding box center [107, 134] width 214 height 190
type input "email"
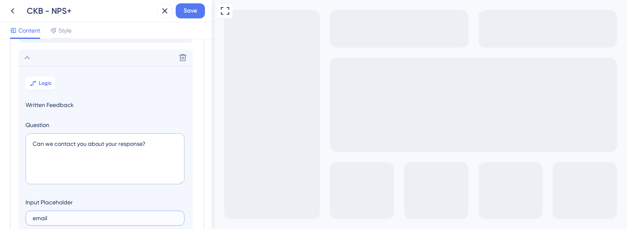
scroll to position [69, 0]
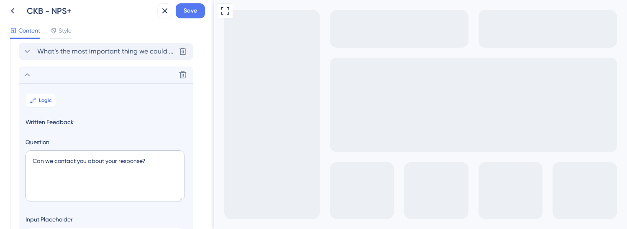
click at [68, 123] on span "Written Feedback" at bounding box center [105, 122] width 161 height 10
click at [182, 79] on button at bounding box center [182, 74] width 13 height 13
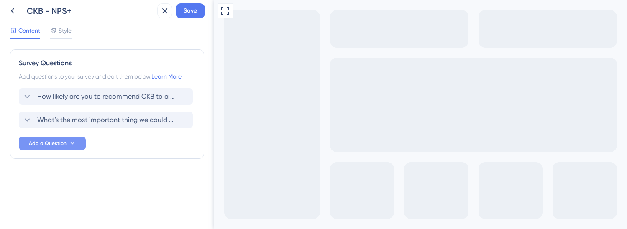
click at [52, 148] on button "Add a Question" at bounding box center [52, 143] width 67 height 13
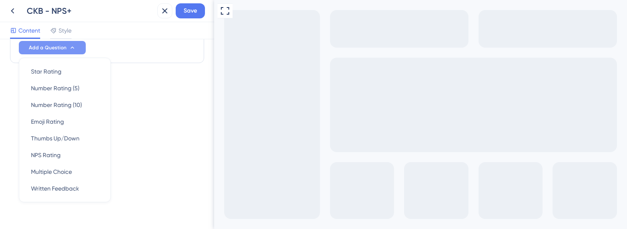
scroll to position [102, 0]
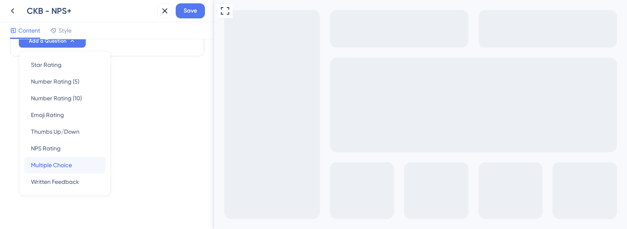
click at [50, 170] on span "Multiple Choice" at bounding box center [51, 165] width 41 height 10
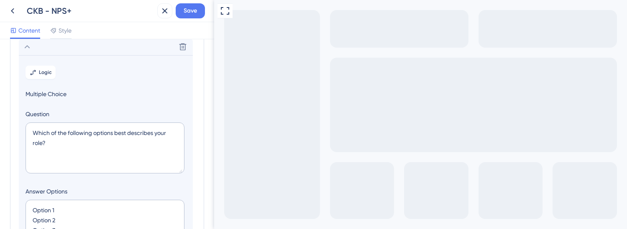
scroll to position [96, 0]
drag, startPoint x: 59, startPoint y: 148, endPoint x: 6, endPoint y: 127, distance: 56.4
click at [6, 127] on div "Survey Questions Add questions to your survey and edit them below. Learn More H…" at bounding box center [107, 134] width 214 height 190
paste textarea "“Would you be open to us contacting you to learn more about your experience?”"
drag, startPoint x: 37, startPoint y: 136, endPoint x: 23, endPoint y: 133, distance: 14.1
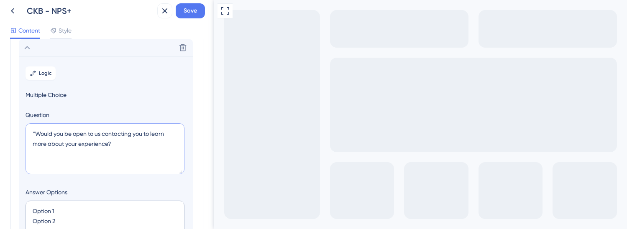
click at [23, 133] on section "Logic Multiple Choice Question “Would you be open to us contacting you to learn…" at bounding box center [106, 209] width 174 height 306
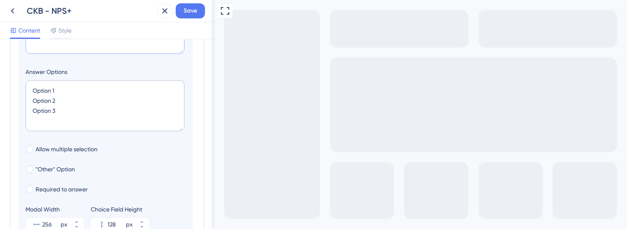
scroll to position [218, 0]
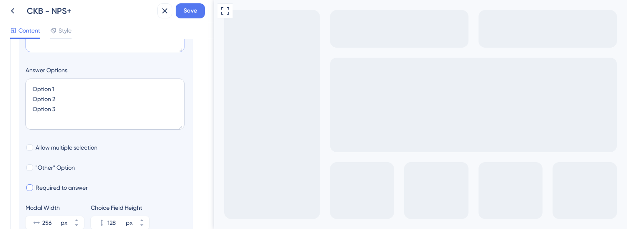
type textarea "Would you be open to us contacting you to learn more about your experience?"
click at [31, 187] on div at bounding box center [29, 187] width 7 height 7
checkbox input "true"
drag, startPoint x: 48, startPoint y: 107, endPoint x: 6, endPoint y: 69, distance: 56.8
click at [6, 69] on div "Survey Questions Add questions to your survey and edit them below. Learn More H…" at bounding box center [107, 134] width 214 height 190
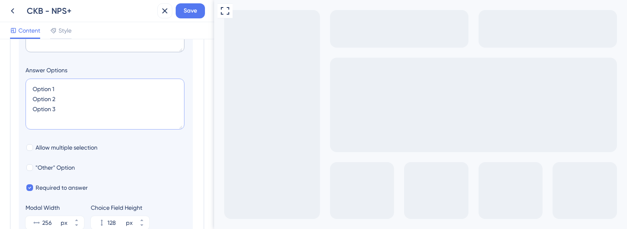
paste textarea "Yes, please reach out ❌ No, I’d prefer not to be contacted"
type textarea "Yes, please reach out ❌ No, I’d prefer not to be contacted"
type input "84"
click at [38, 110] on textarea "Yes, please reach out ❌ No, I’d prefer not to be contacted" at bounding box center [104, 104] width 159 height 51
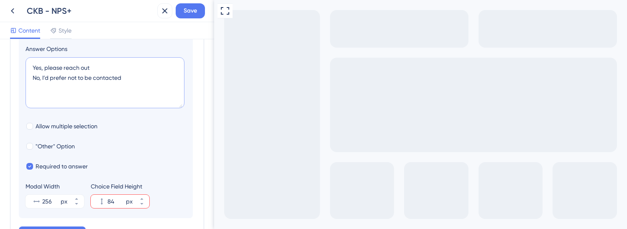
type textarea "Yes, please reach out No, I’d prefer not to be contacted"
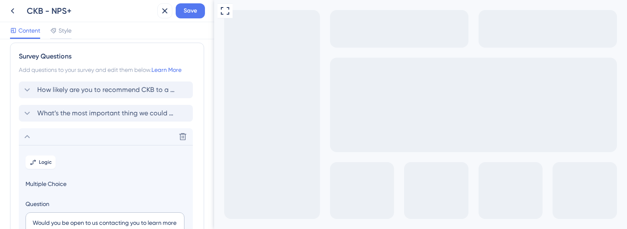
scroll to position [0, 0]
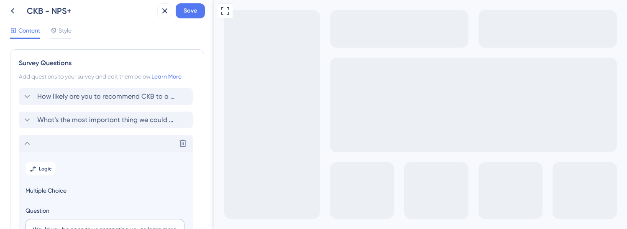
click at [28, 145] on icon at bounding box center [27, 143] width 10 height 10
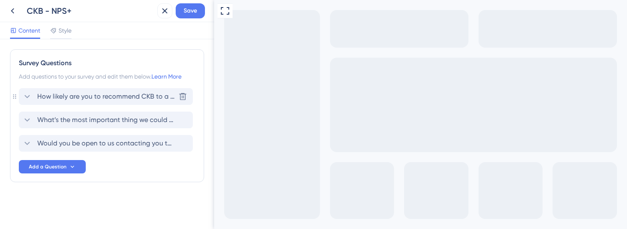
click at [28, 98] on icon at bounding box center [27, 97] width 10 height 10
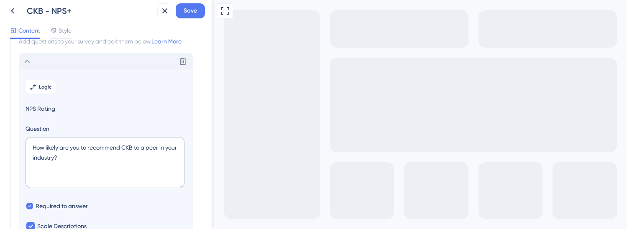
scroll to position [28, 0]
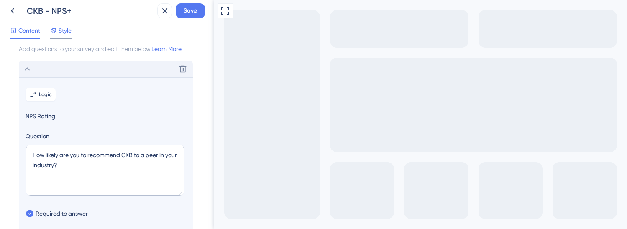
click at [66, 33] on span "Style" at bounding box center [65, 30] width 13 height 10
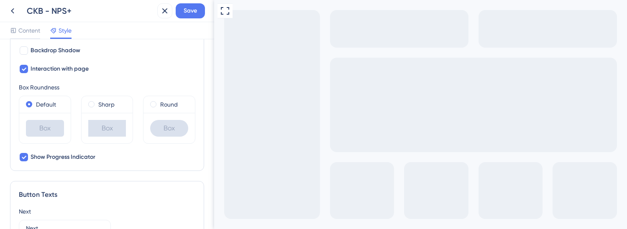
scroll to position [375, 0]
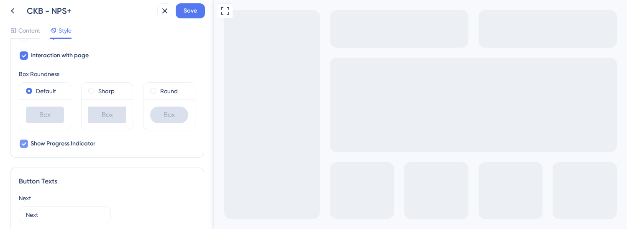
click at [27, 145] on div at bounding box center [24, 144] width 8 height 8
checkbox input "false"
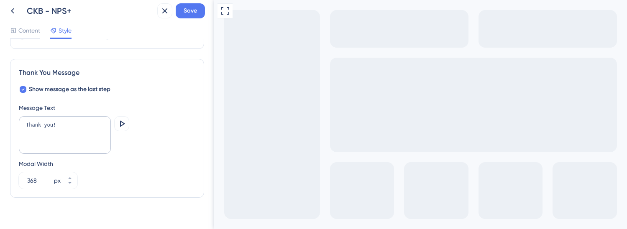
scroll to position [608, 0]
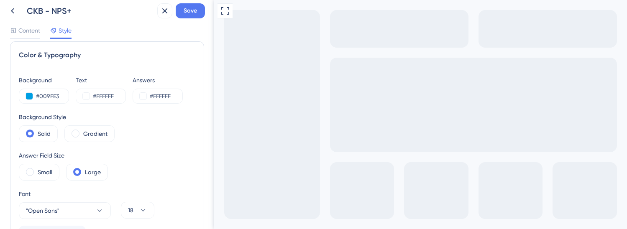
scroll to position [0, 0]
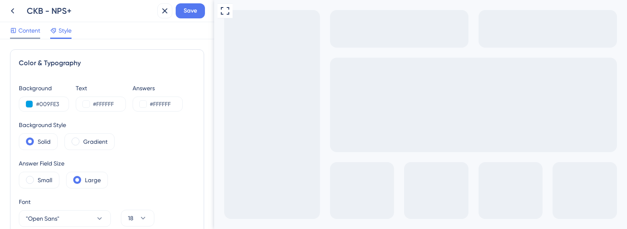
click at [26, 31] on span "Content" at bounding box center [29, 30] width 22 height 10
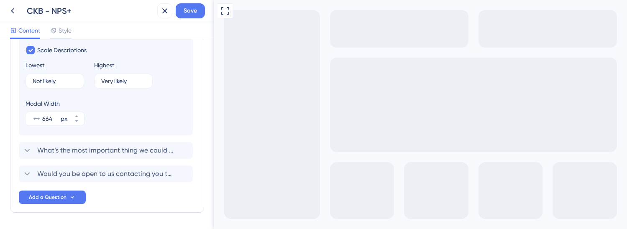
scroll to position [225, 0]
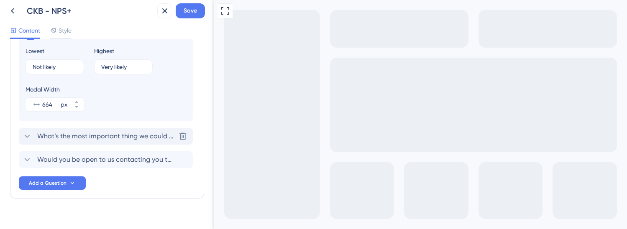
click at [27, 132] on icon at bounding box center [27, 136] width 10 height 10
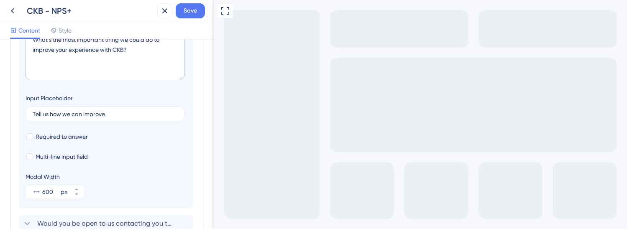
scroll to position [168, 0]
click at [29, 155] on div at bounding box center [29, 155] width 7 height 7
checkbox input "true"
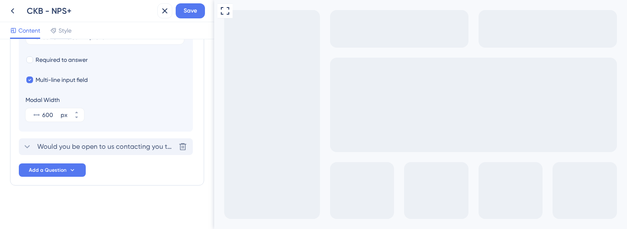
click at [107, 149] on span "Would you be open to us contacting you to learn more about your experience?" at bounding box center [106, 147] width 138 height 10
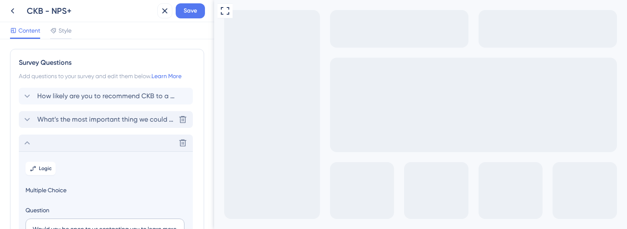
scroll to position [0, 0]
click at [23, 143] on icon at bounding box center [27, 143] width 10 height 10
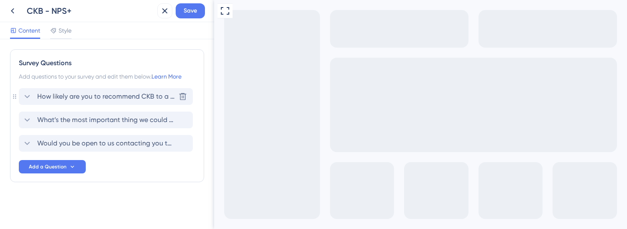
click at [28, 97] on icon at bounding box center [27, 97] width 10 height 10
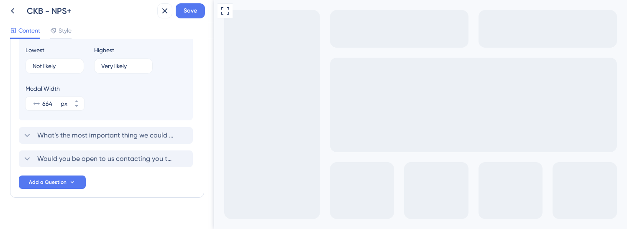
scroll to position [238, 0]
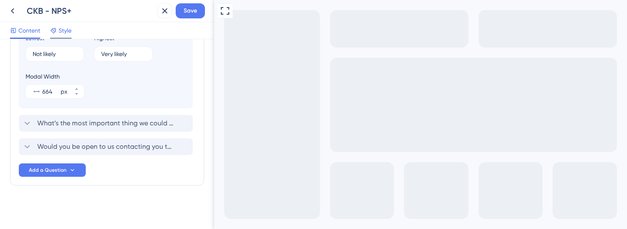
click at [66, 32] on span "Style" at bounding box center [65, 30] width 13 height 10
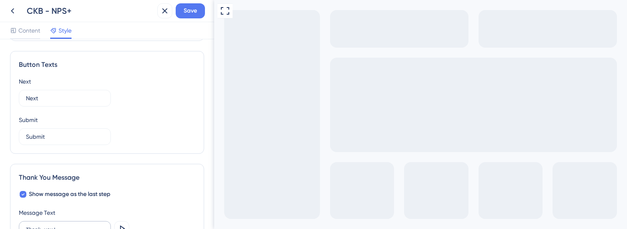
scroll to position [489, 0]
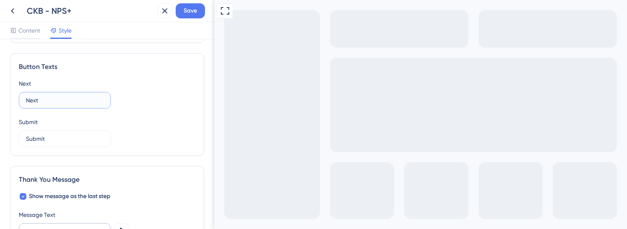
click at [67, 100] on input "Next" at bounding box center [65, 100] width 78 height 9
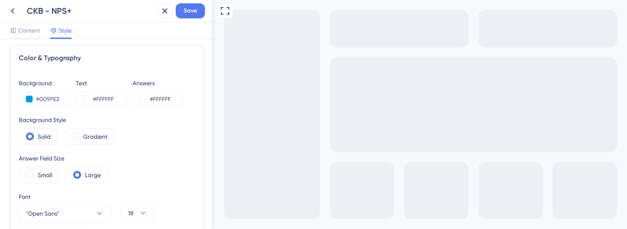
scroll to position [0, 0]
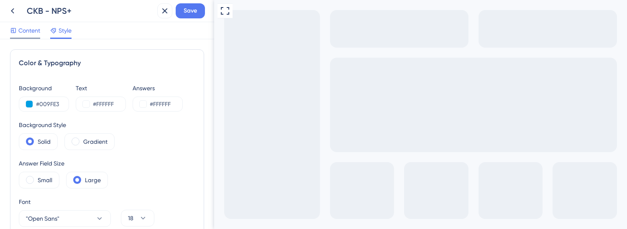
click at [28, 26] on span "Content" at bounding box center [29, 30] width 22 height 10
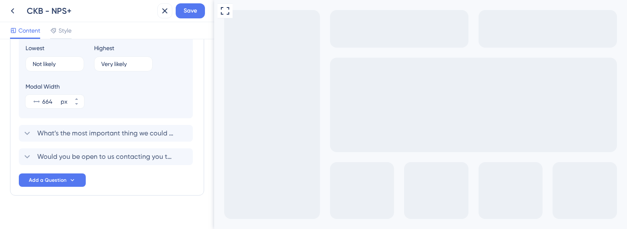
scroll to position [229, 0]
click at [112, 129] on span "What’s the most important thing we could do to improve your experience with CKB?" at bounding box center [106, 133] width 138 height 10
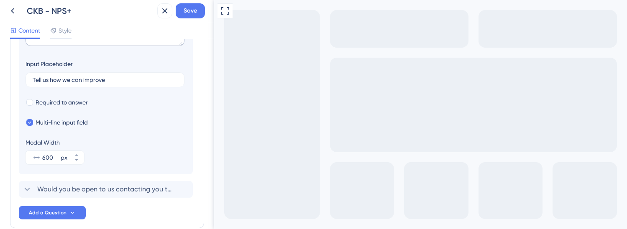
scroll to position [212, 0]
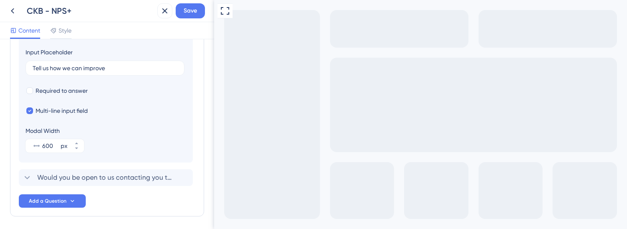
type textarea "dfadsa"
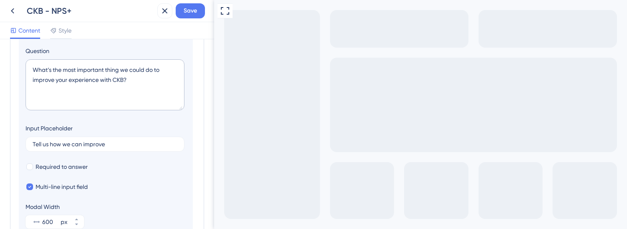
scroll to position [124, 0]
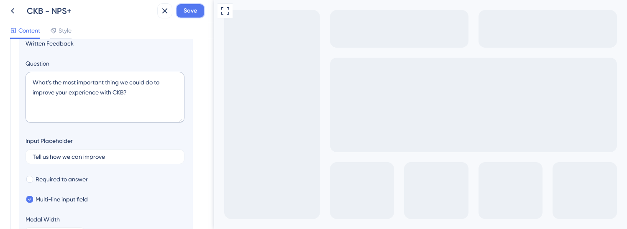
click at [193, 14] on span "Save" at bounding box center [189, 11] width 13 height 10
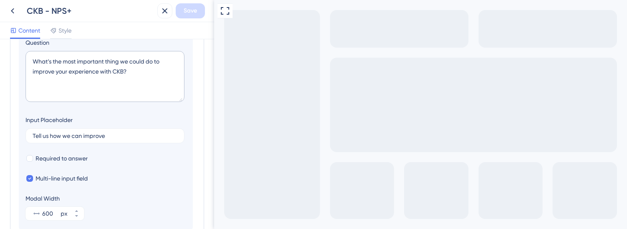
scroll to position [243, 0]
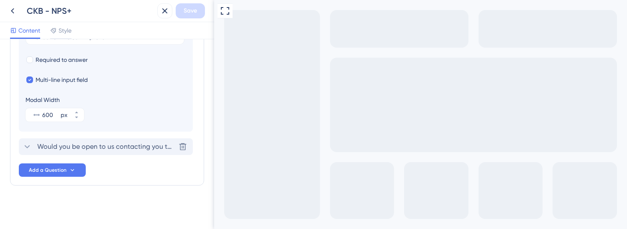
click at [108, 148] on span "Would you be open to us contacting you to learn more about your experience?" at bounding box center [106, 147] width 138 height 10
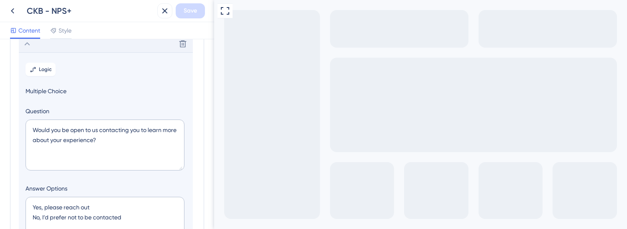
scroll to position [96, 0]
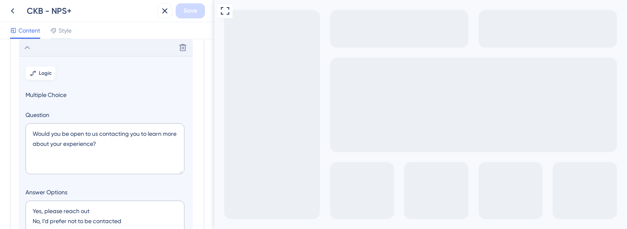
click at [45, 71] on span "Logic" at bounding box center [45, 73] width 13 height 7
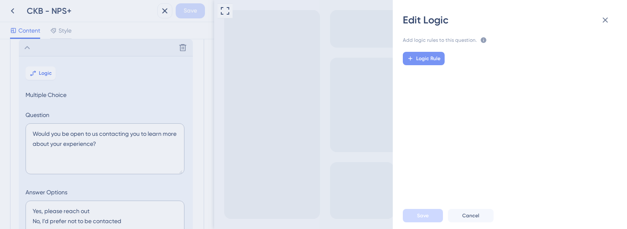
click at [425, 61] on span "Logic Rule" at bounding box center [428, 58] width 24 height 7
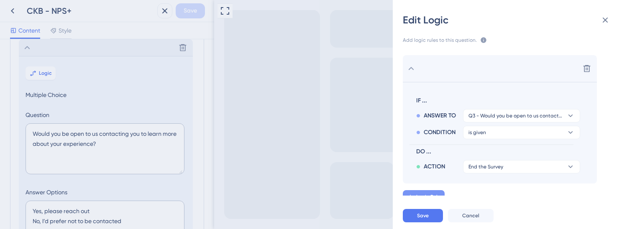
scroll to position [8, 0]
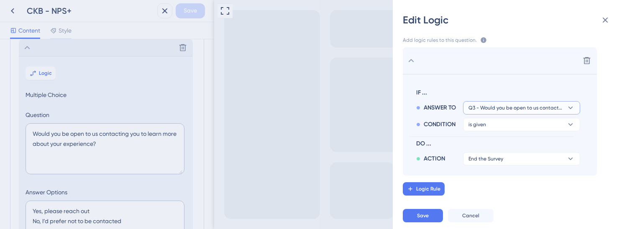
click at [475, 106] on span "Q3 - Would you be open to us contacting you to learn more about your experience?" at bounding box center [515, 107] width 94 height 7
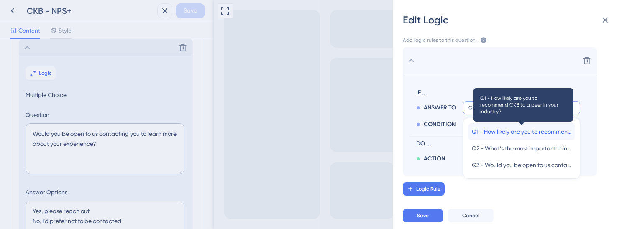
click at [475, 130] on span "Q1 - How likely are you to recommend CKB to a peer in your industry?" at bounding box center [520, 132] width 99 height 10
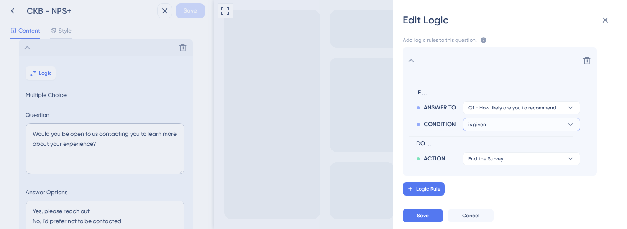
click at [475, 127] on button "is given" at bounding box center [521, 124] width 117 height 13
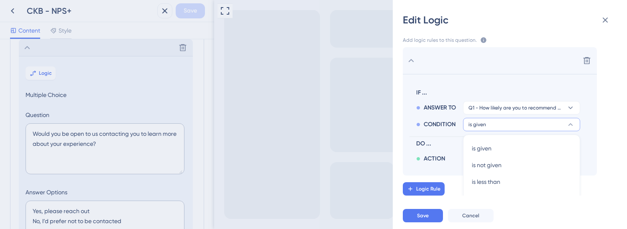
scroll to position [64, 0]
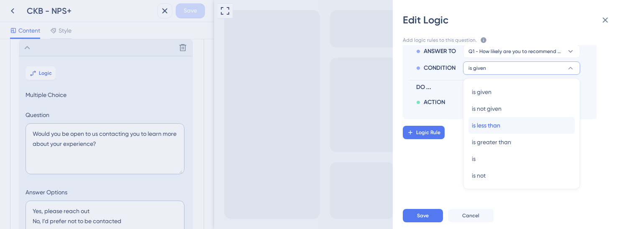
click at [475, 127] on span "is less than" at bounding box center [485, 125] width 28 height 10
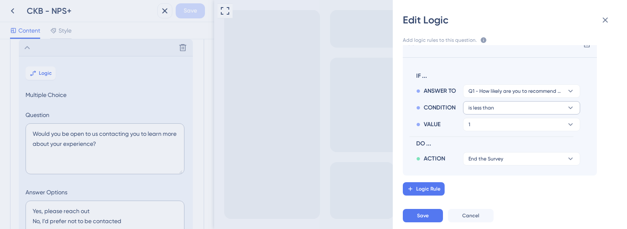
scroll to position [25, 0]
click at [475, 127] on button "1" at bounding box center [521, 124] width 117 height 13
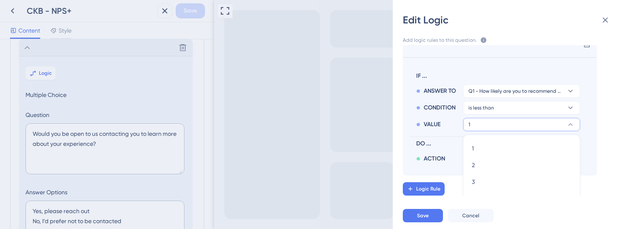
click at [475, 127] on div "1 1 1 2 2 3 3 4 4 5 5 6 6 7 7 8 8 9 9 10 10" at bounding box center [521, 124] width 117 height 13
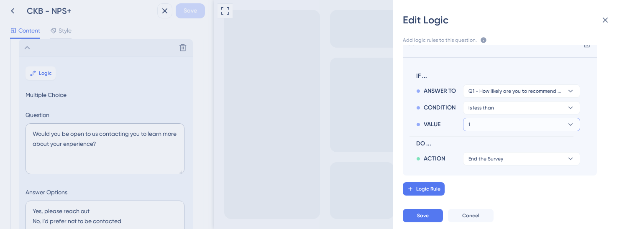
click at [475, 127] on button "1" at bounding box center [521, 124] width 117 height 13
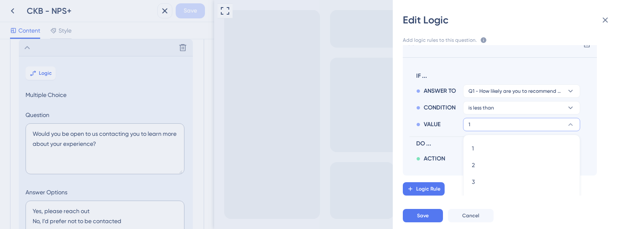
scroll to position [122, 0]
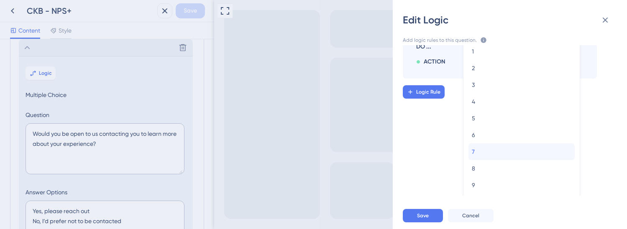
click at [474, 148] on span "7" at bounding box center [472, 152] width 3 height 10
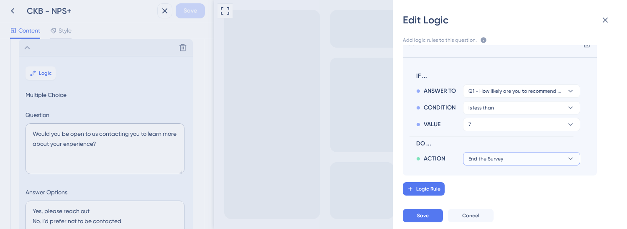
click at [475, 153] on button "End the Survey" at bounding box center [521, 158] width 117 height 13
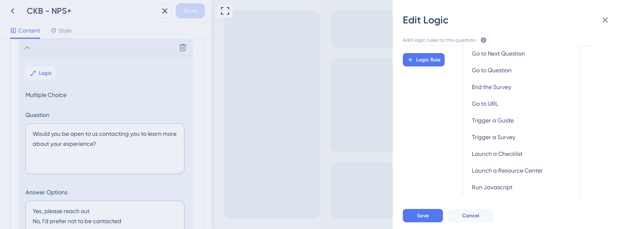
click at [434, 85] on div "Delete IF ... ANSWER TO Q1 - How likely are you to recommend CKB to a peer in y…" at bounding box center [512, 120] width 247 height 150
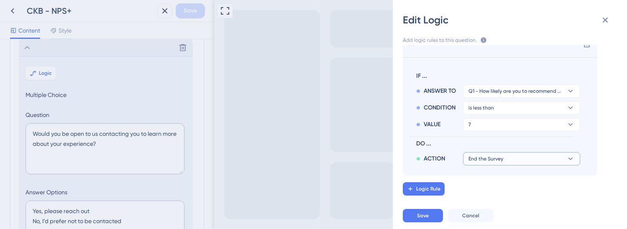
click at [475, 160] on span "End the Survey" at bounding box center [485, 158] width 35 height 7
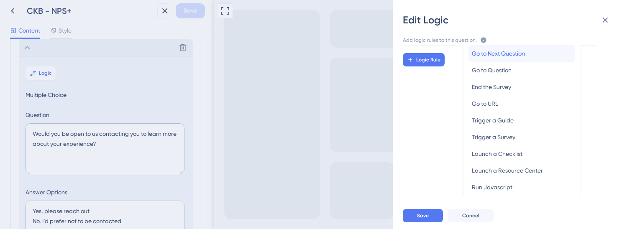
click at [475, 58] on span "Go to Next Question" at bounding box center [497, 53] width 53 height 10
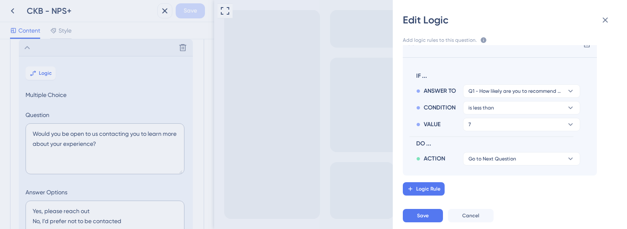
scroll to position [25, 0]
click at [424, 217] on span "Save" at bounding box center [423, 215] width 12 height 7
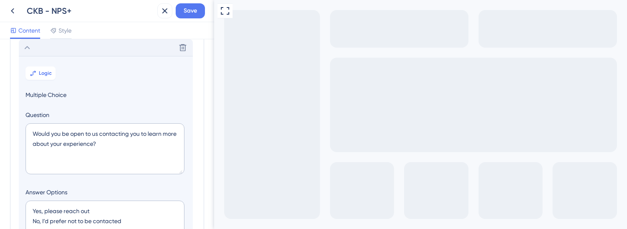
click at [153, 193] on label "Answer Options" at bounding box center [105, 192] width 161 height 10
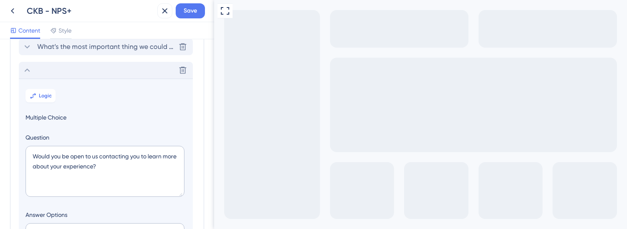
scroll to position [67, 0]
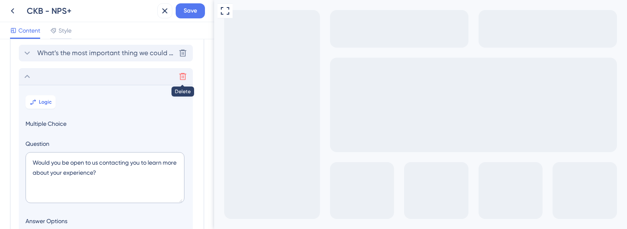
click at [182, 79] on icon at bounding box center [182, 76] width 7 height 7
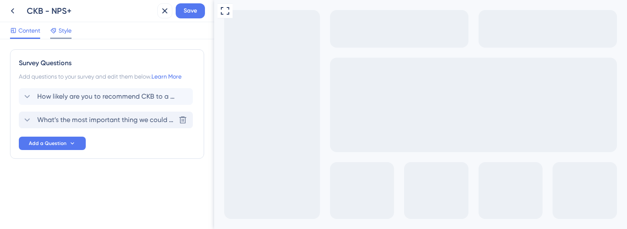
click at [62, 36] on div "Style" at bounding box center [60, 31] width 21 height 13
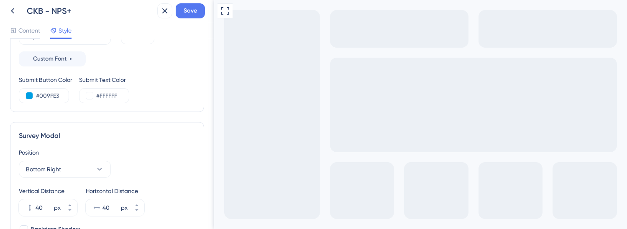
scroll to position [186, 0]
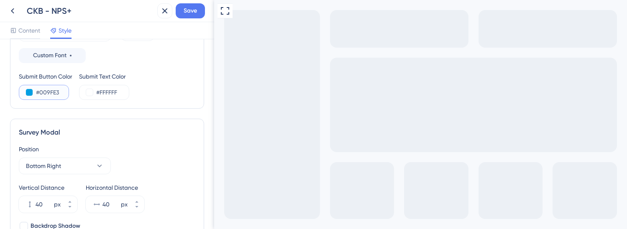
click at [59, 93] on input "#009FE3" at bounding box center [53, 92] width 34 height 10
drag, startPoint x: 59, startPoint y: 93, endPoint x: 40, endPoint y: 94, distance: 18.8
click at [40, 94] on input "#009FE3" at bounding box center [53, 92] width 34 height 10
drag, startPoint x: 120, startPoint y: 93, endPoint x: 101, endPoint y: 93, distance: 18.4
click at [101, 93] on input "#FFFFFF" at bounding box center [113, 92] width 34 height 10
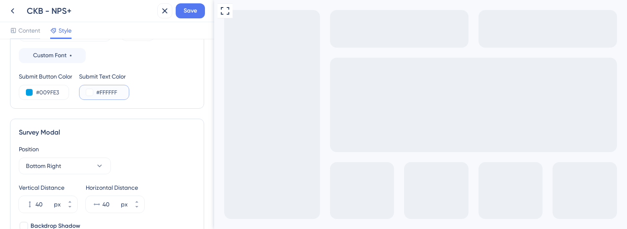
paste input "009FE3"
type input "#009FE3"
drag, startPoint x: 61, startPoint y: 92, endPoint x: 41, endPoint y: 94, distance: 21.0
click at [41, 94] on input "#009FE3" at bounding box center [53, 92] width 34 height 10
click at [111, 122] on div "Survey Modal Position Bottom Right Vertical Distance 40 px Horizontal Distance …" at bounding box center [107, 233] width 194 height 228
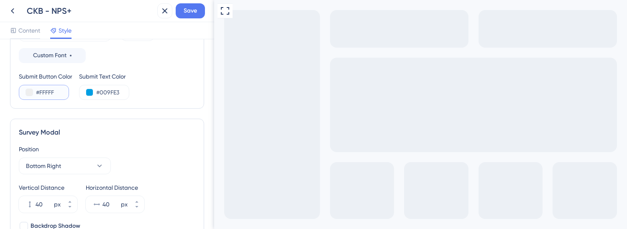
click at [61, 92] on input "#FFFFF" at bounding box center [53, 92] width 34 height 10
type input "#FFFFFF"
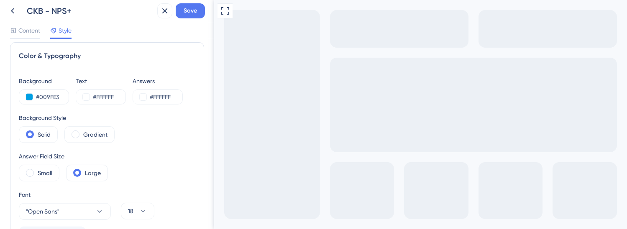
scroll to position [0, 0]
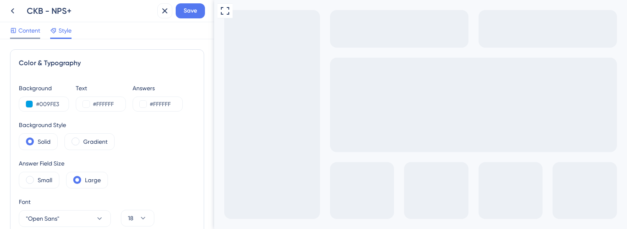
click at [32, 32] on span "Content" at bounding box center [29, 30] width 22 height 10
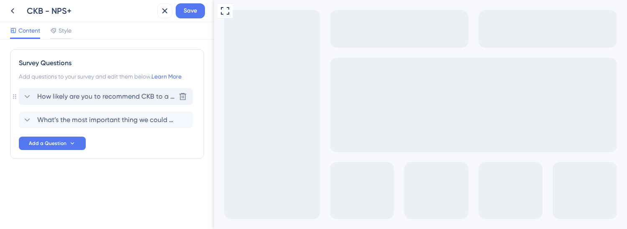
click at [28, 97] on icon at bounding box center [27, 96] width 5 height 3
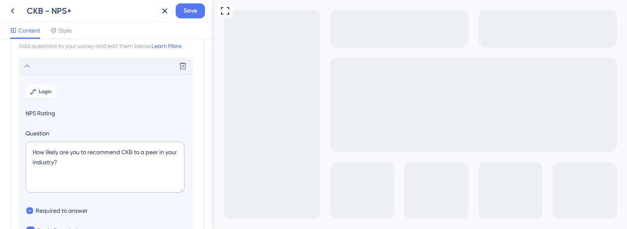
scroll to position [17, 0]
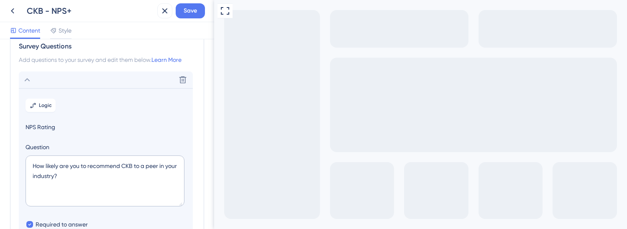
click at [28, 77] on icon at bounding box center [27, 80] width 10 height 10
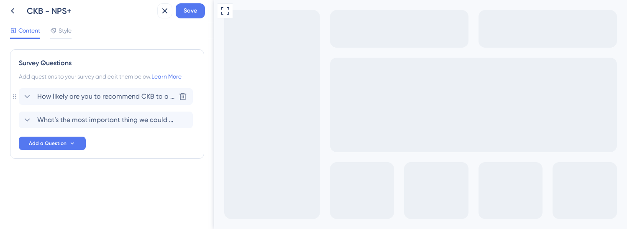
scroll to position [0, 0]
click at [193, 11] on span "Save" at bounding box center [189, 11] width 13 height 10
click at [94, 94] on span "How likely are you to recommend CKB to a peer in your industry?" at bounding box center [106, 97] width 138 height 10
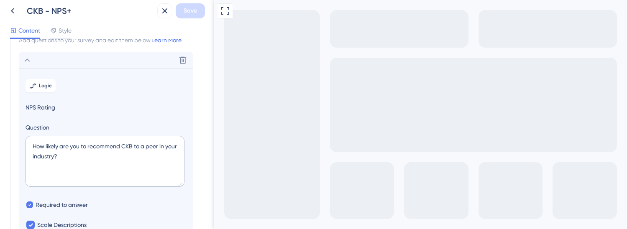
scroll to position [49, 0]
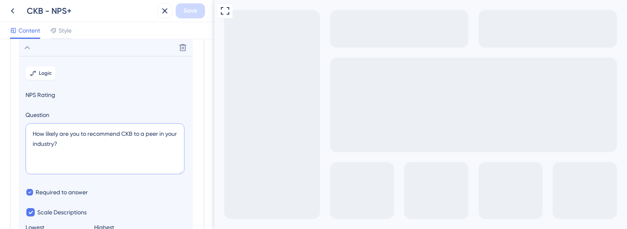
drag, startPoint x: 161, startPoint y: 133, endPoint x: 67, endPoint y: 145, distance: 95.2
click at [67, 145] on textarea "How likely are you to recommend CKB to a peer in your industry?" at bounding box center [104, 148] width 159 height 51
type textarea "How likely are you to recommend CKB to a peer?"
click at [192, 11] on span "Save" at bounding box center [189, 11] width 13 height 10
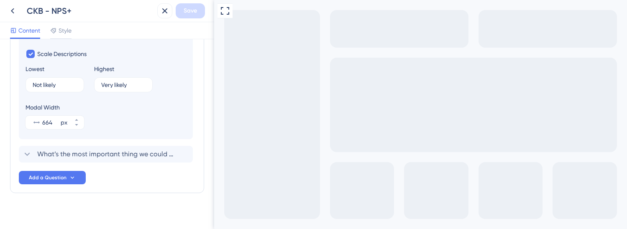
scroll to position [215, 0]
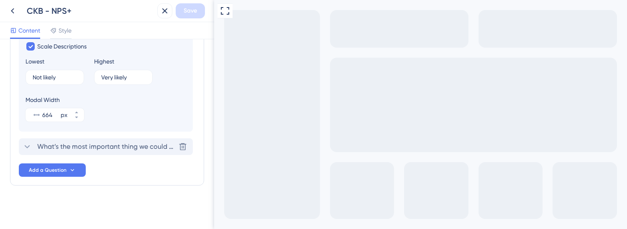
click at [131, 144] on span "What’s the most important thing we could do to improve your experience with CKB?" at bounding box center [106, 147] width 138 height 10
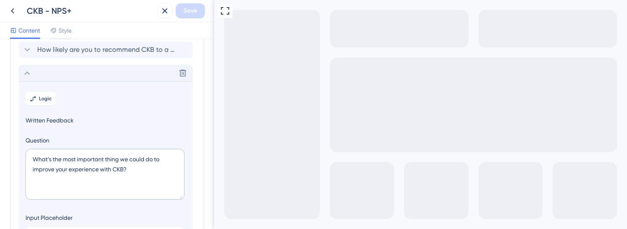
scroll to position [0, 0]
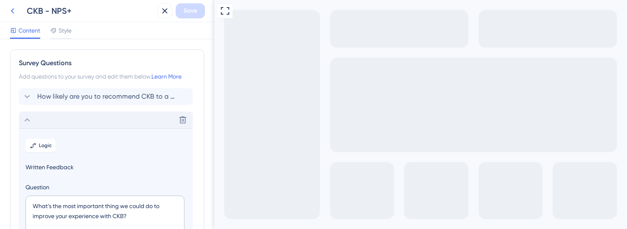
click at [15, 12] on icon at bounding box center [13, 11] width 10 height 10
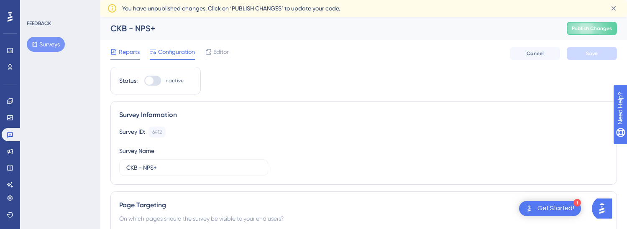
click at [130, 51] on span "Reports" at bounding box center [129, 52] width 21 height 10
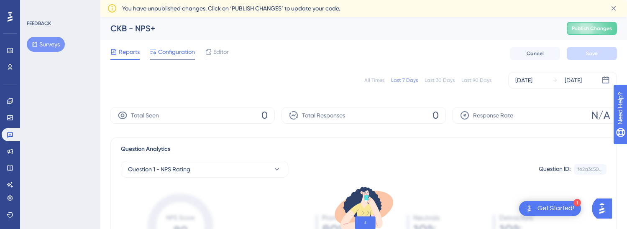
click at [163, 47] on span "Configuration" at bounding box center [176, 52] width 37 height 10
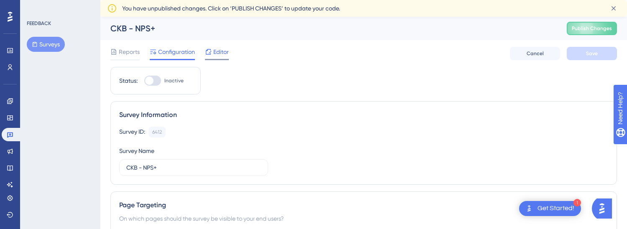
click at [219, 56] on span "Editor" at bounding box center [220, 52] width 15 height 10
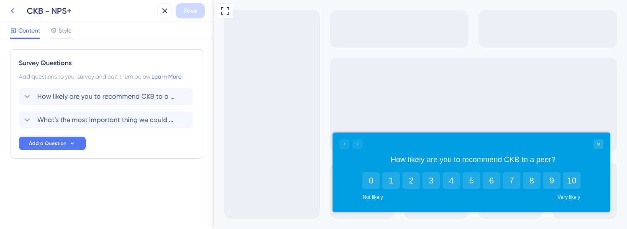
click at [13, 15] on icon at bounding box center [13, 11] width 10 height 10
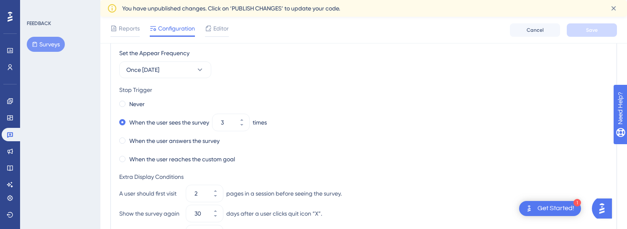
scroll to position [453, 0]
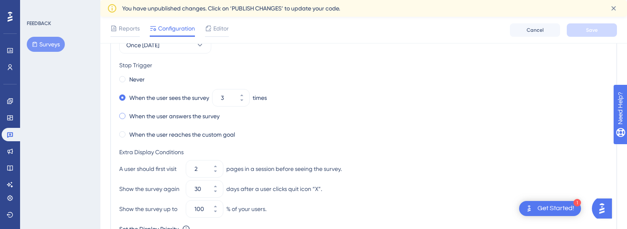
click at [123, 117] on span at bounding box center [122, 116] width 6 height 6
click at [128, 114] on input "radio" at bounding box center [128, 114] width 0 height 0
click at [260, 140] on div "When the user reaches the custom goal" at bounding box center [363, 135] width 489 height 12
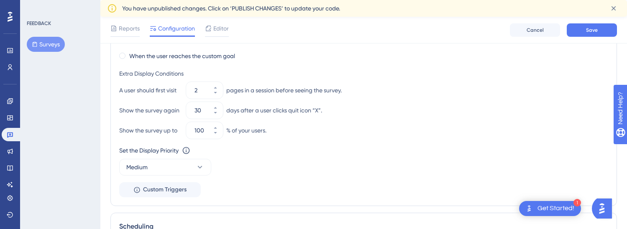
scroll to position [532, 0]
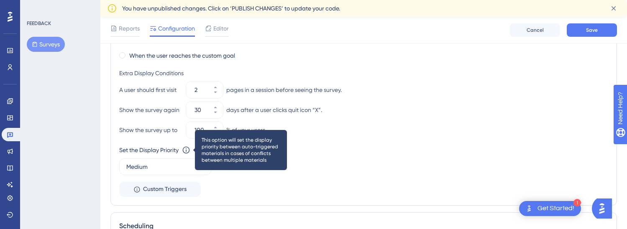
click at [186, 150] on icon at bounding box center [186, 150] width 8 height 8
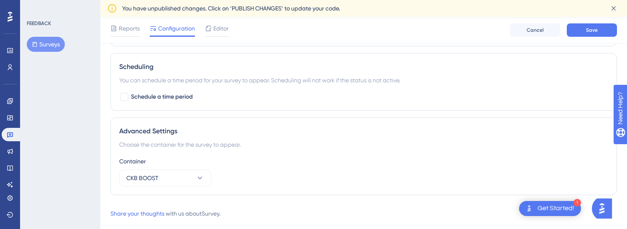
scroll to position [707, 0]
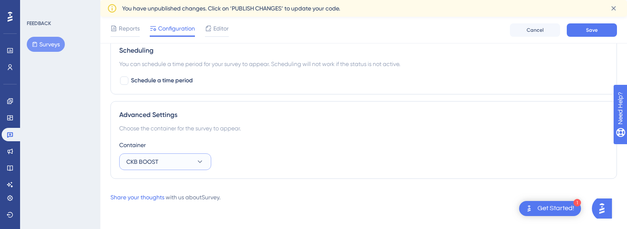
click at [202, 163] on icon at bounding box center [200, 162] width 8 height 8
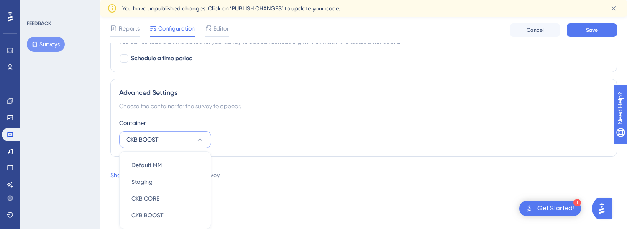
click at [258, 132] on div "Container CKB BOOST Default MM Default MM Staging Staging CKB CORE CKB CORE CKB…" at bounding box center [363, 133] width 489 height 30
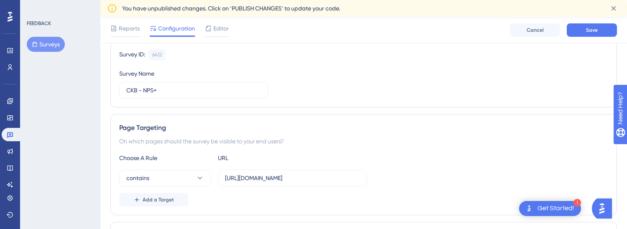
scroll to position [79, 0]
